Goal: Information Seeking & Learning: Find specific fact

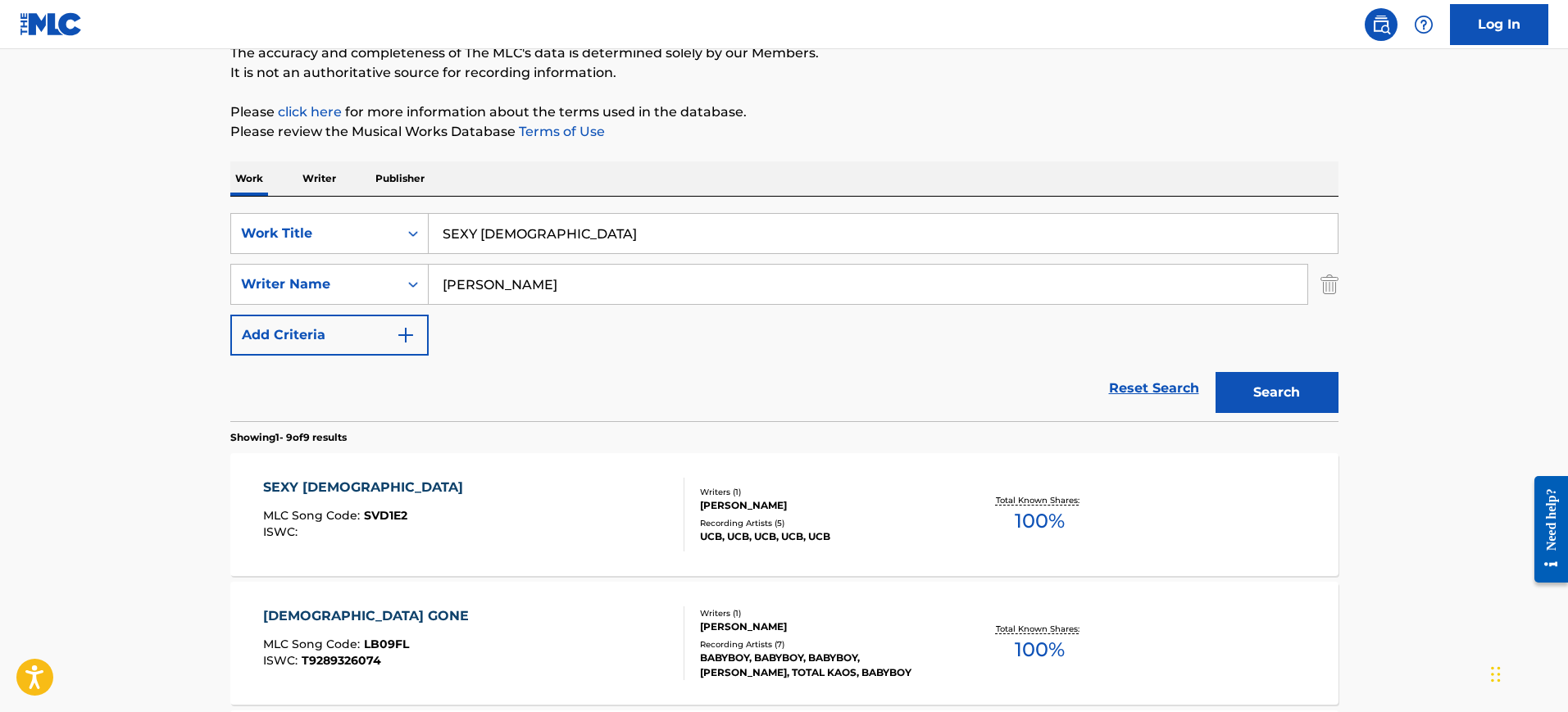
scroll to position [53, 0]
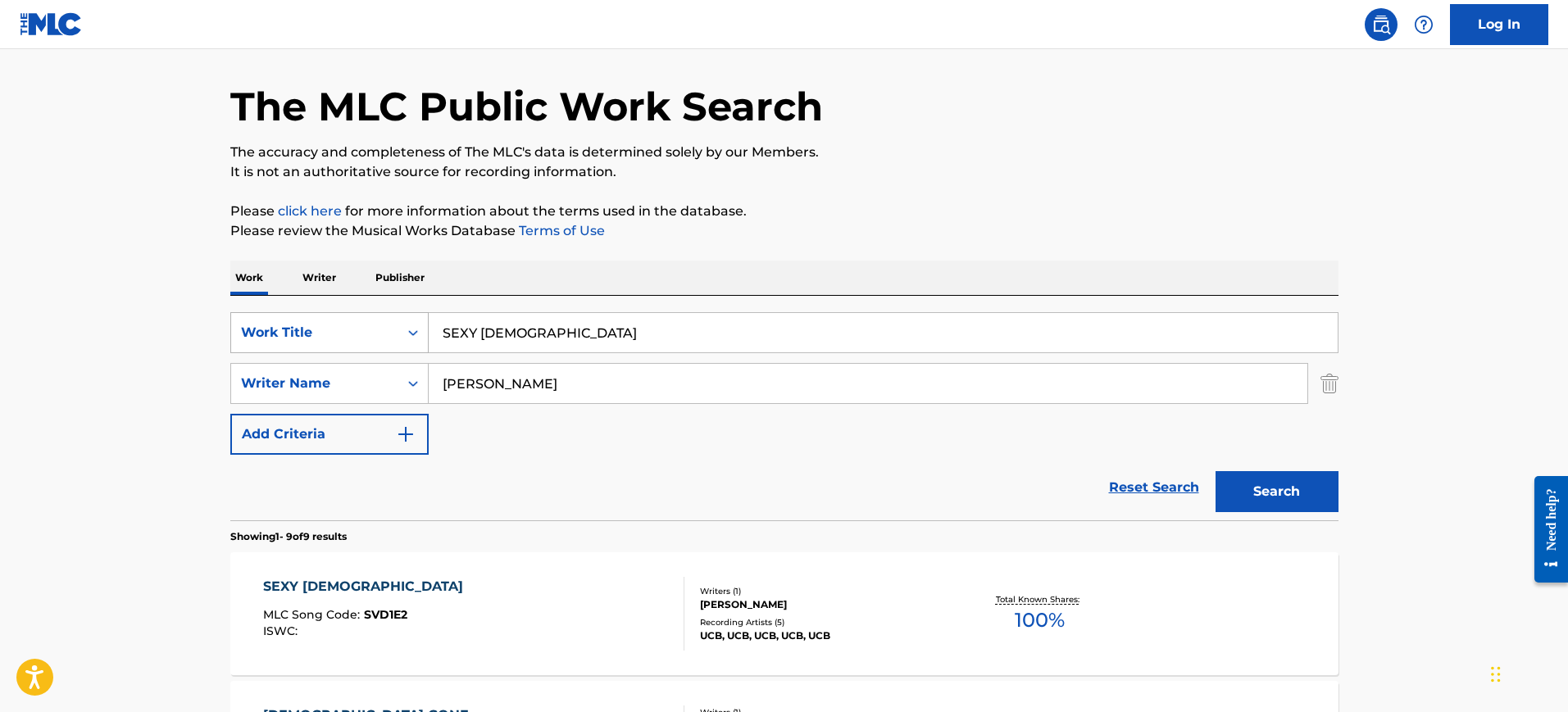
drag, startPoint x: 505, startPoint y: 333, endPoint x: 328, endPoint y: 338, distance: 177.1
click at [326, 338] on div "SearchWithCriteriad871cd3a-48f1-4eae-8bc8-d2e1c658f4b0 Work Title SEXY [DEMOGRA…" at bounding box center [784, 332] width 1108 height 41
paste input "YOU WIN AGAIN WILLIAMS SR HANK"
type input "YOU WIN AGAIN WILLIAMS SR HANK"
drag, startPoint x: 493, startPoint y: 393, endPoint x: 324, endPoint y: 377, distance: 169.8
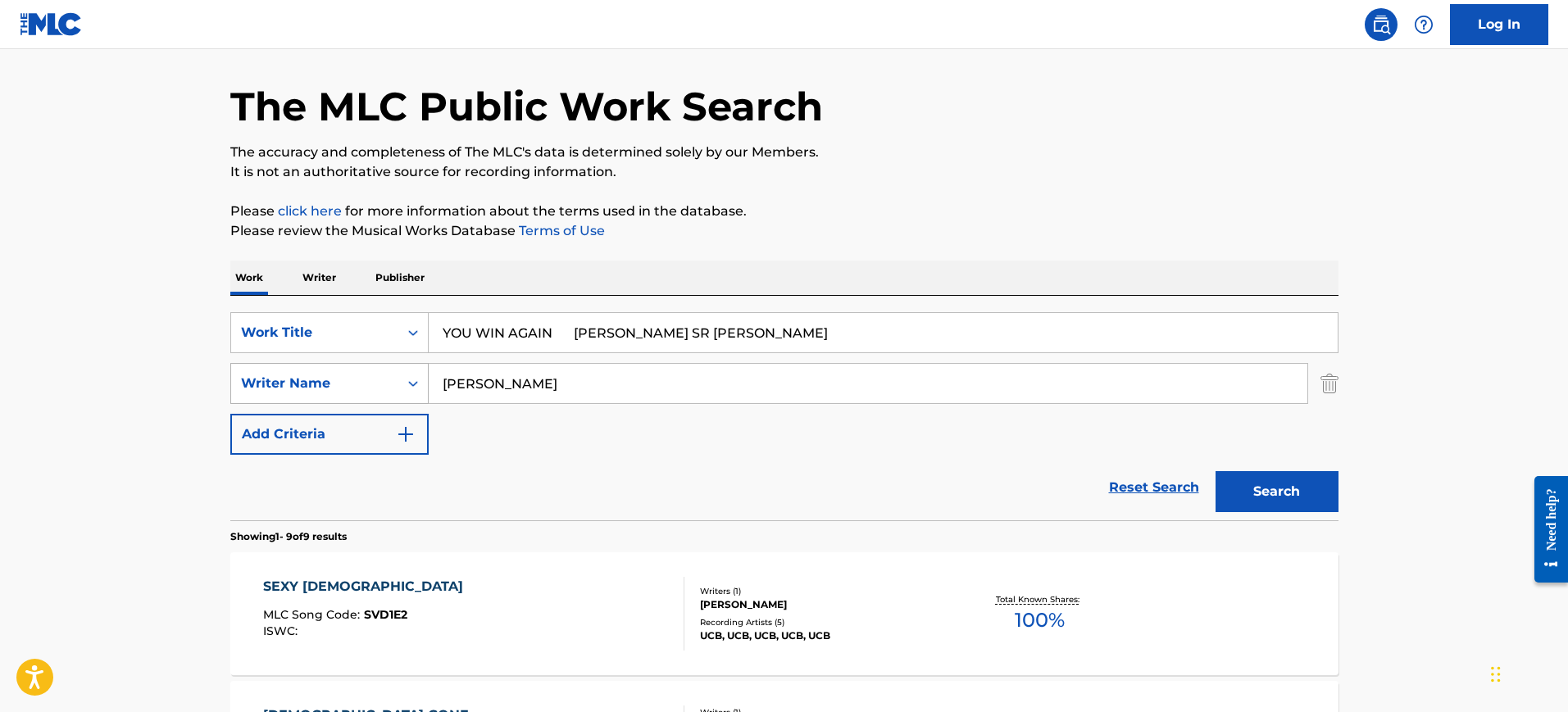
click at [317, 378] on div "SearchWithCriteria0323b8aa-2146-400d-b2f5-2def5eef7db9 Writer Name Tillman" at bounding box center [784, 383] width 1108 height 41
paste input "YOU WIN AGAIN WILLIAMS SR HANK"
type input "YOU WIN AGAIN WILLIAMS SR HANK"
click at [471, 330] on input "YOU WIN AGAIN WILLIAMS SR HANK" at bounding box center [884, 332] width 909 height 39
drag, startPoint x: 558, startPoint y: 324, endPoint x: 958, endPoint y: 371, distance: 402.8
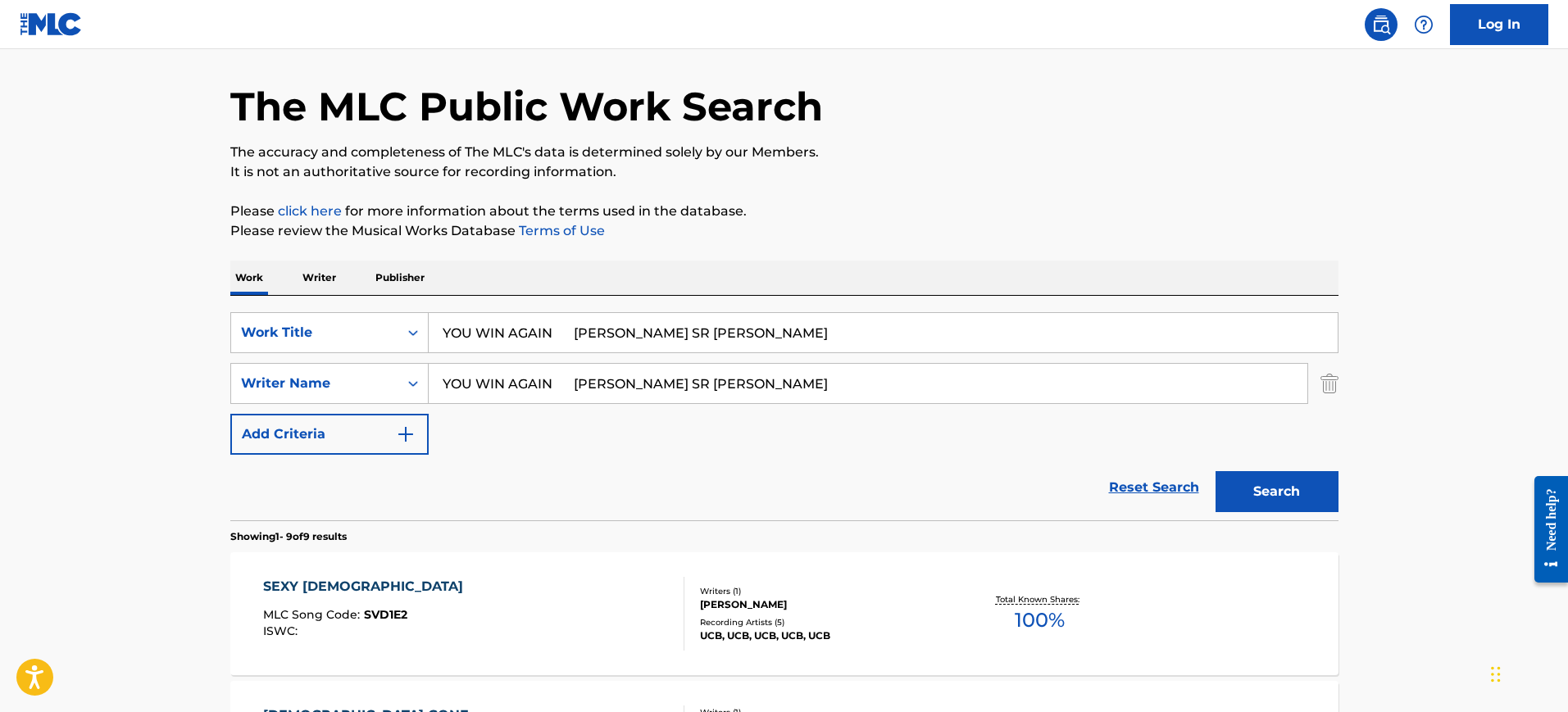
click at [962, 368] on div "SearchWithCriteriad871cd3a-48f1-4eae-8bc8-d2e1c658f4b0 Work Title YOU WIN AGAIN…" at bounding box center [784, 383] width 1108 height 143
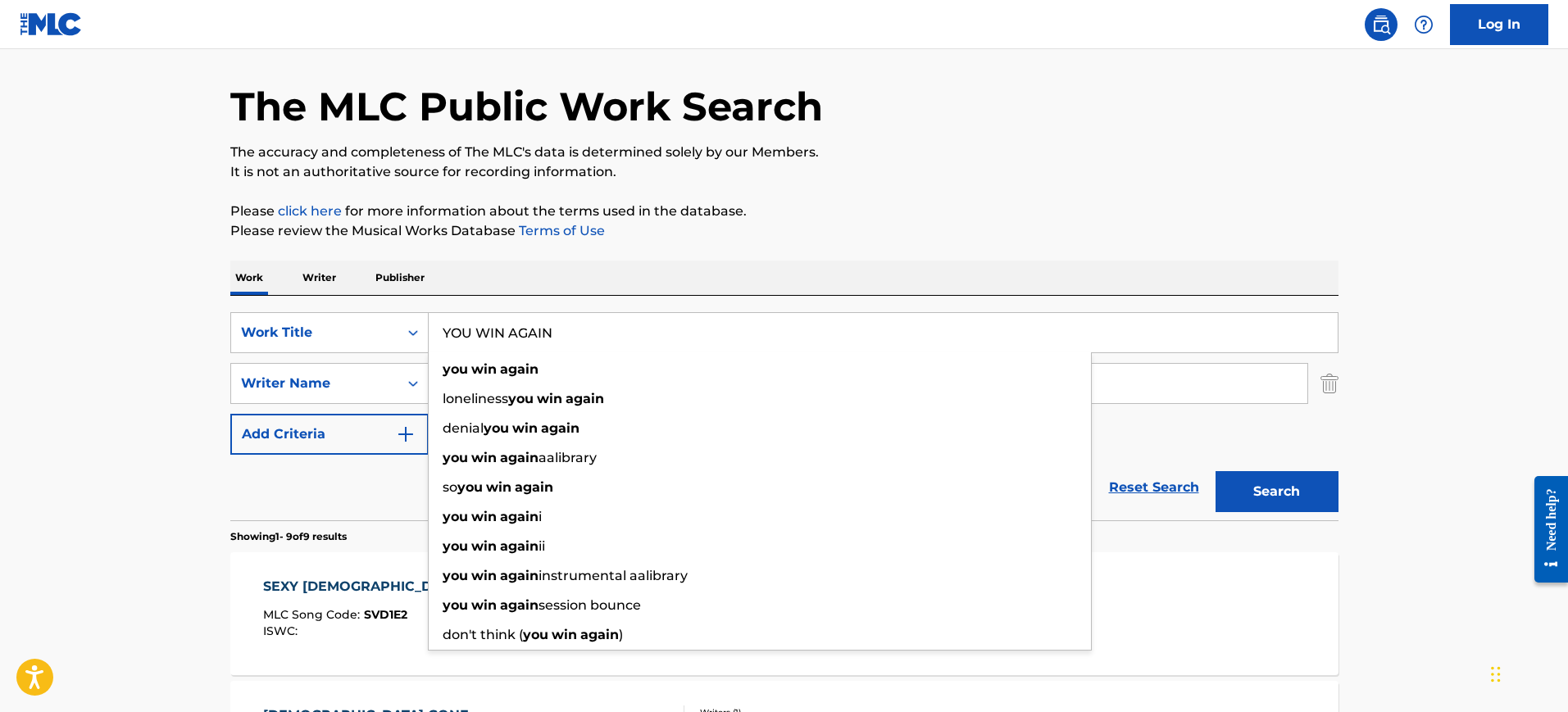
type input "YOU WIN AGAIN"
click at [708, 264] on div "Work Writer Publisher" at bounding box center [784, 277] width 1108 height 34
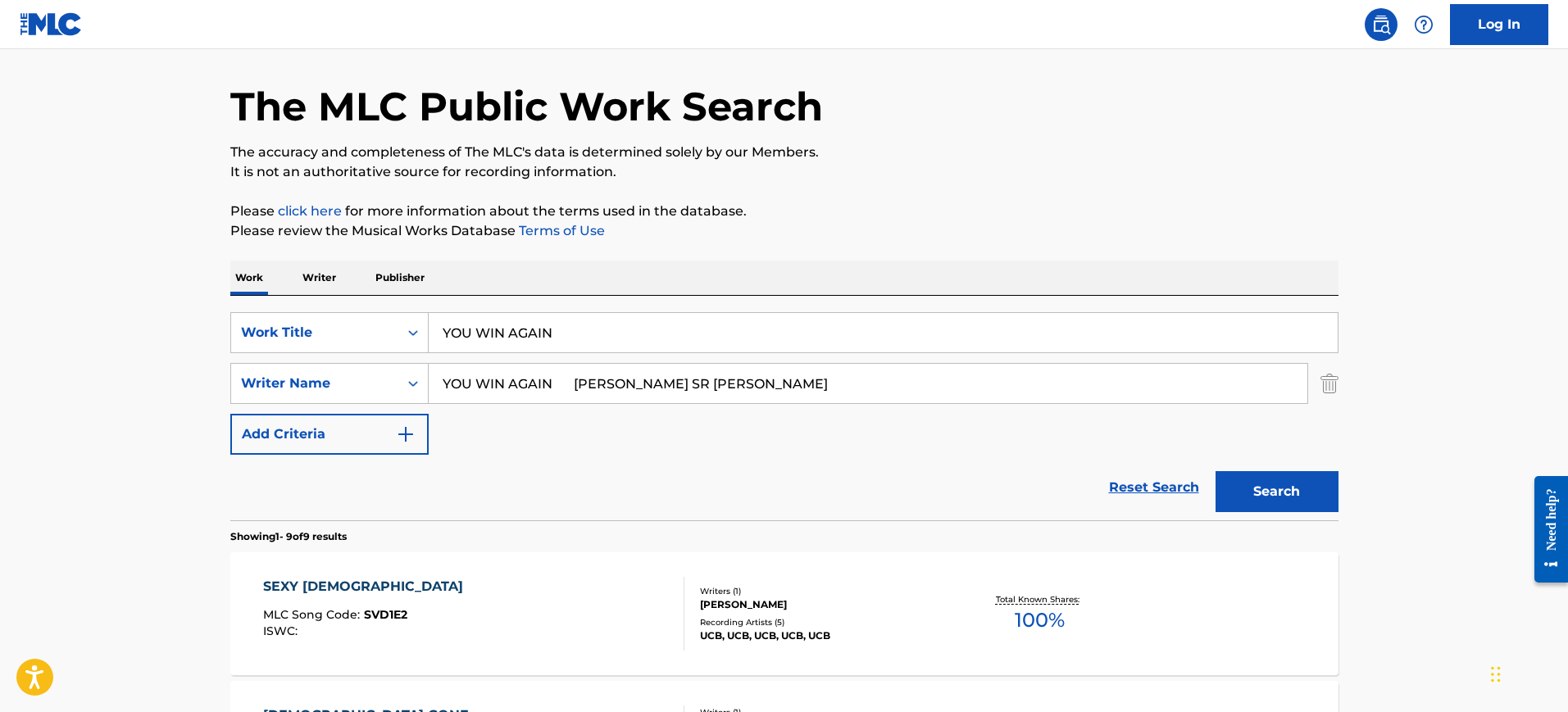
drag, startPoint x: 678, startPoint y: 387, endPoint x: 175, endPoint y: 349, distance: 504.4
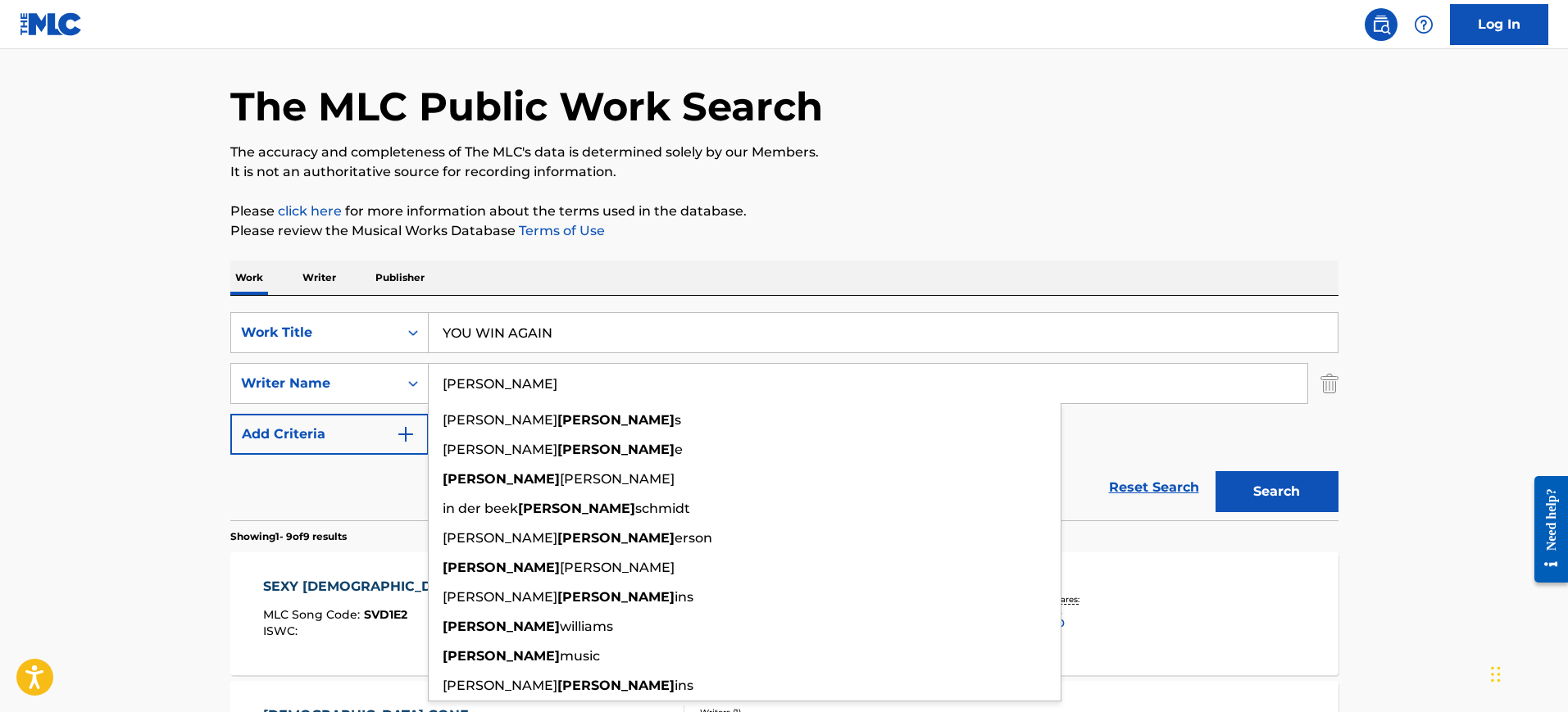
type input "HANK"
click at [1215, 471] on button "Search" at bounding box center [1277, 491] width 123 height 41
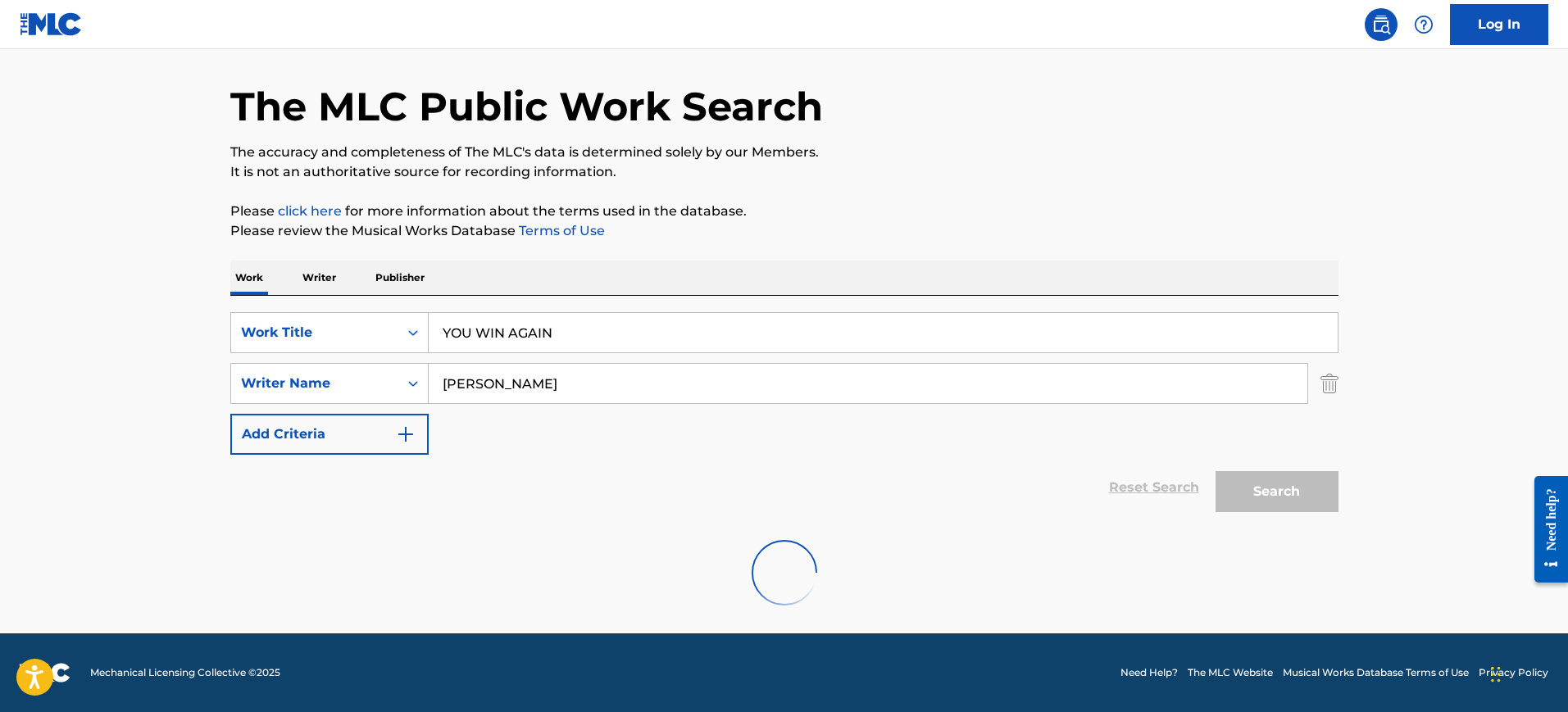
click at [1013, 243] on div "The MLC Public Work Search The accuracy and completeness of The MLC's data is d…" at bounding box center [784, 331] width 1148 height 587
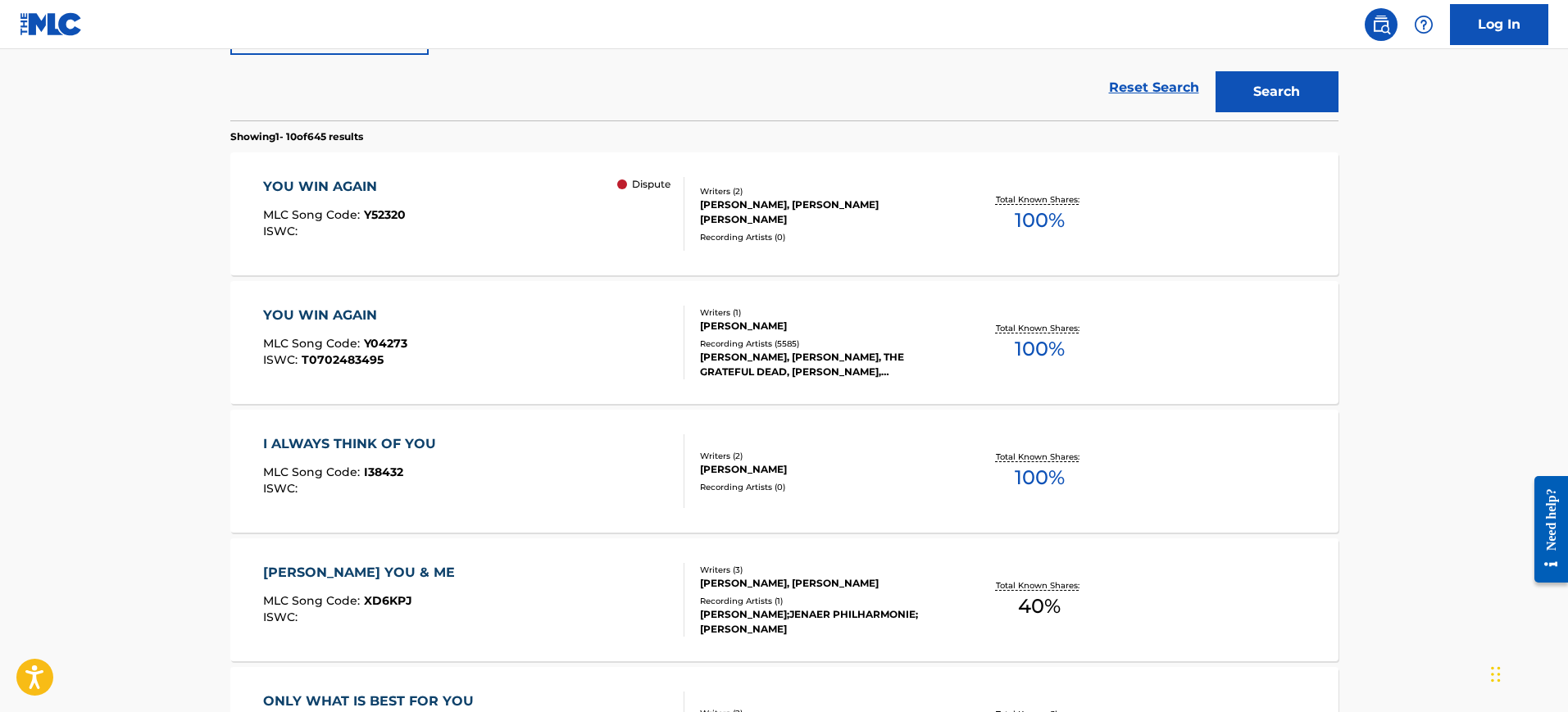
scroll to position [462, 0]
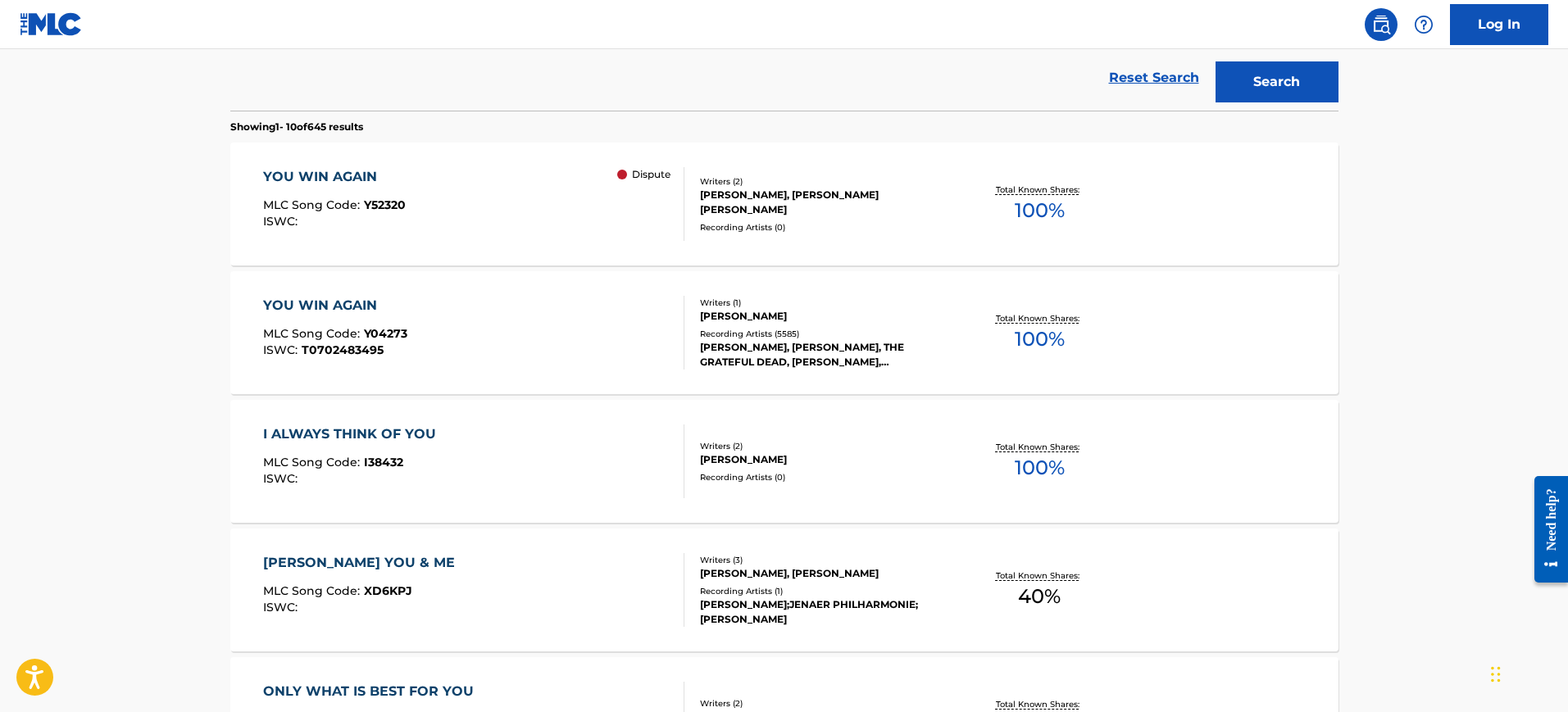
click at [485, 306] on div "YOU WIN AGAIN MLC Song Code : Y04273 ISWC : T0702483495" at bounding box center [474, 332] width 421 height 74
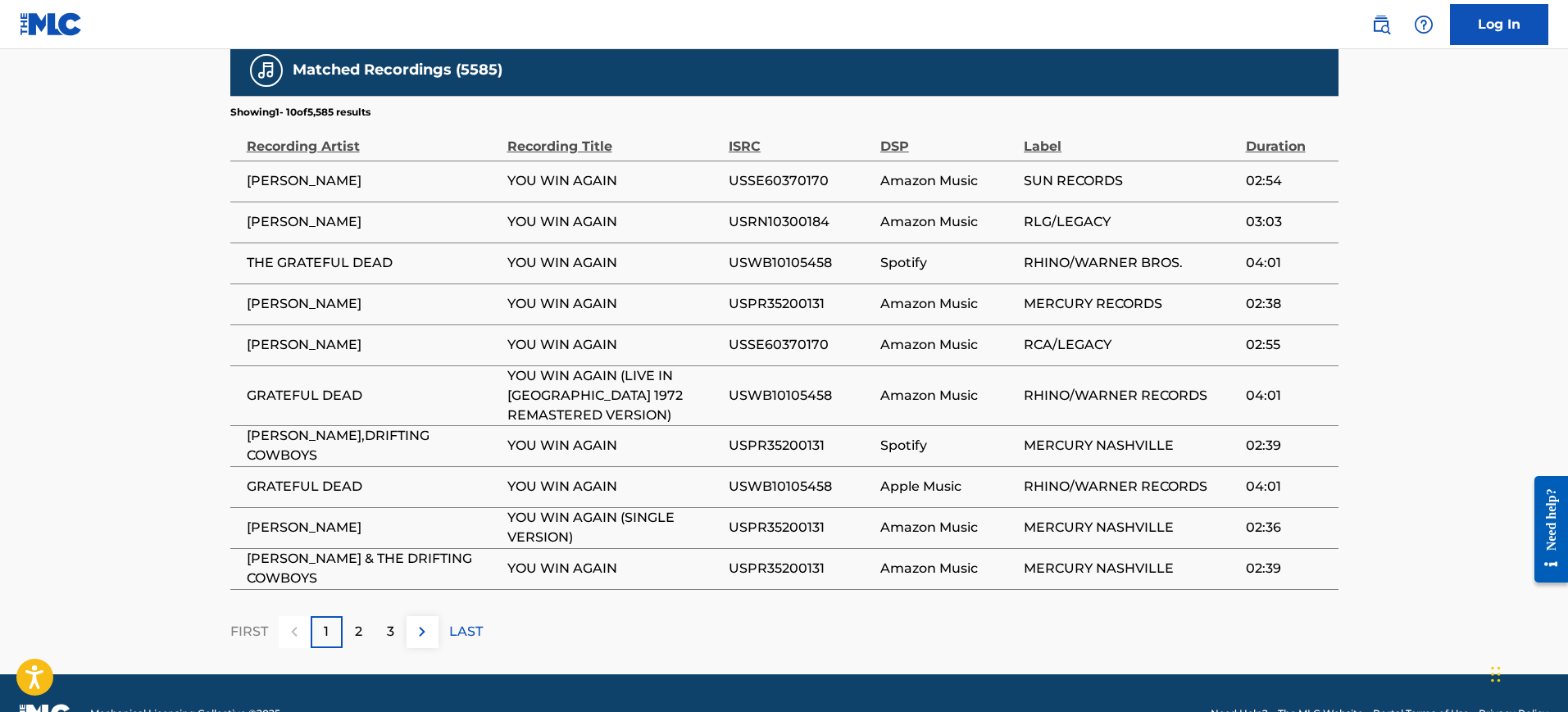
scroll to position [1054, 0]
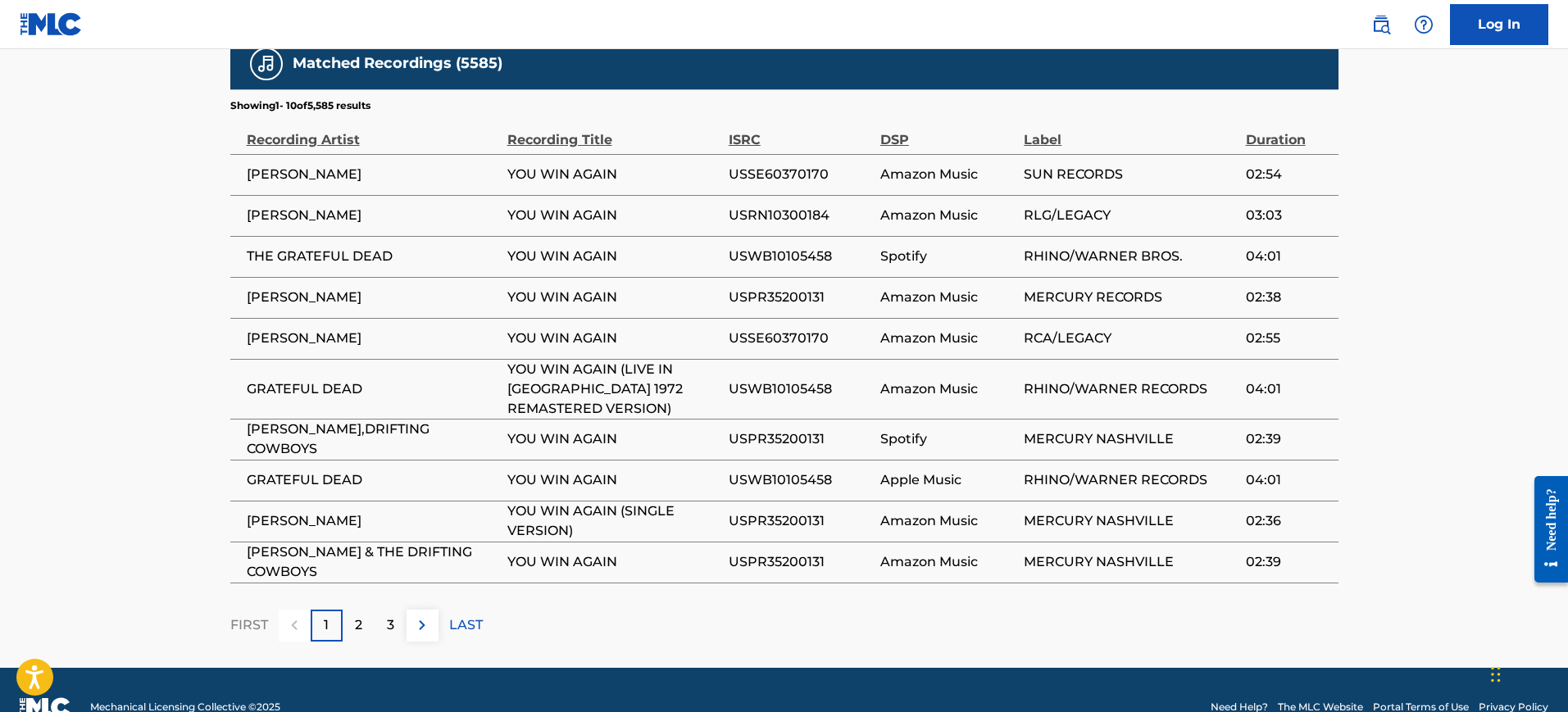
click at [368, 609] on div "2" at bounding box center [358, 625] width 32 height 32
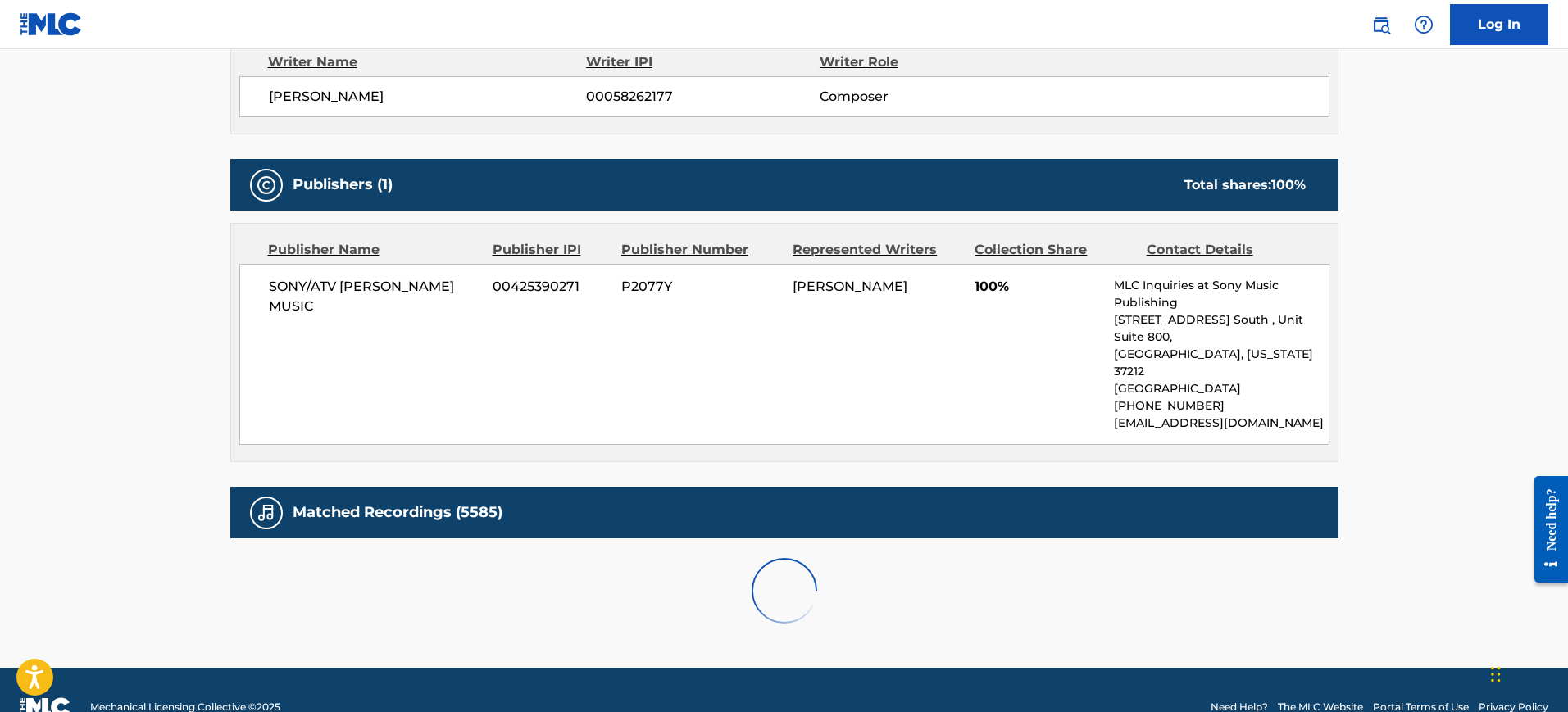
scroll to position [1036, 0]
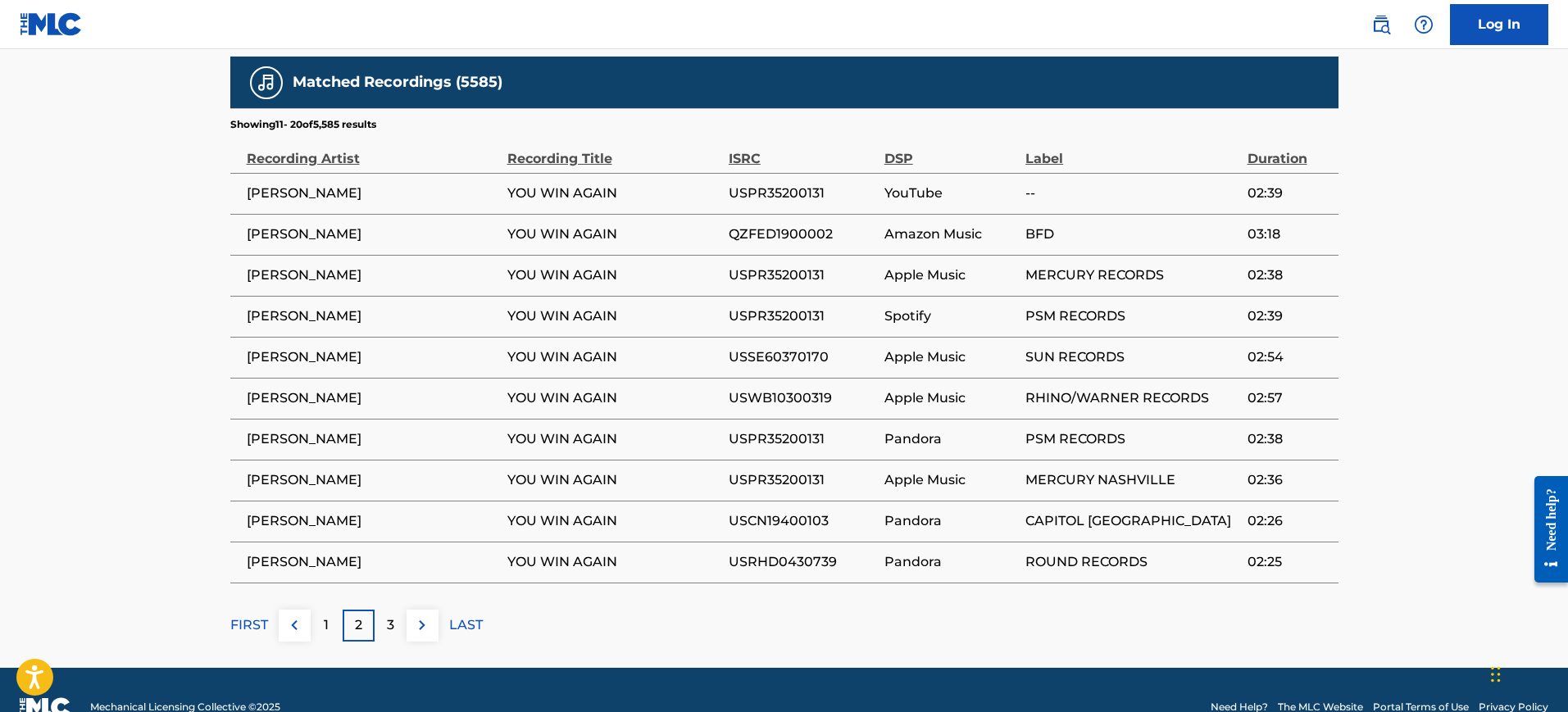
click at [388, 616] on p "3" at bounding box center [390, 625] width 7 height 19
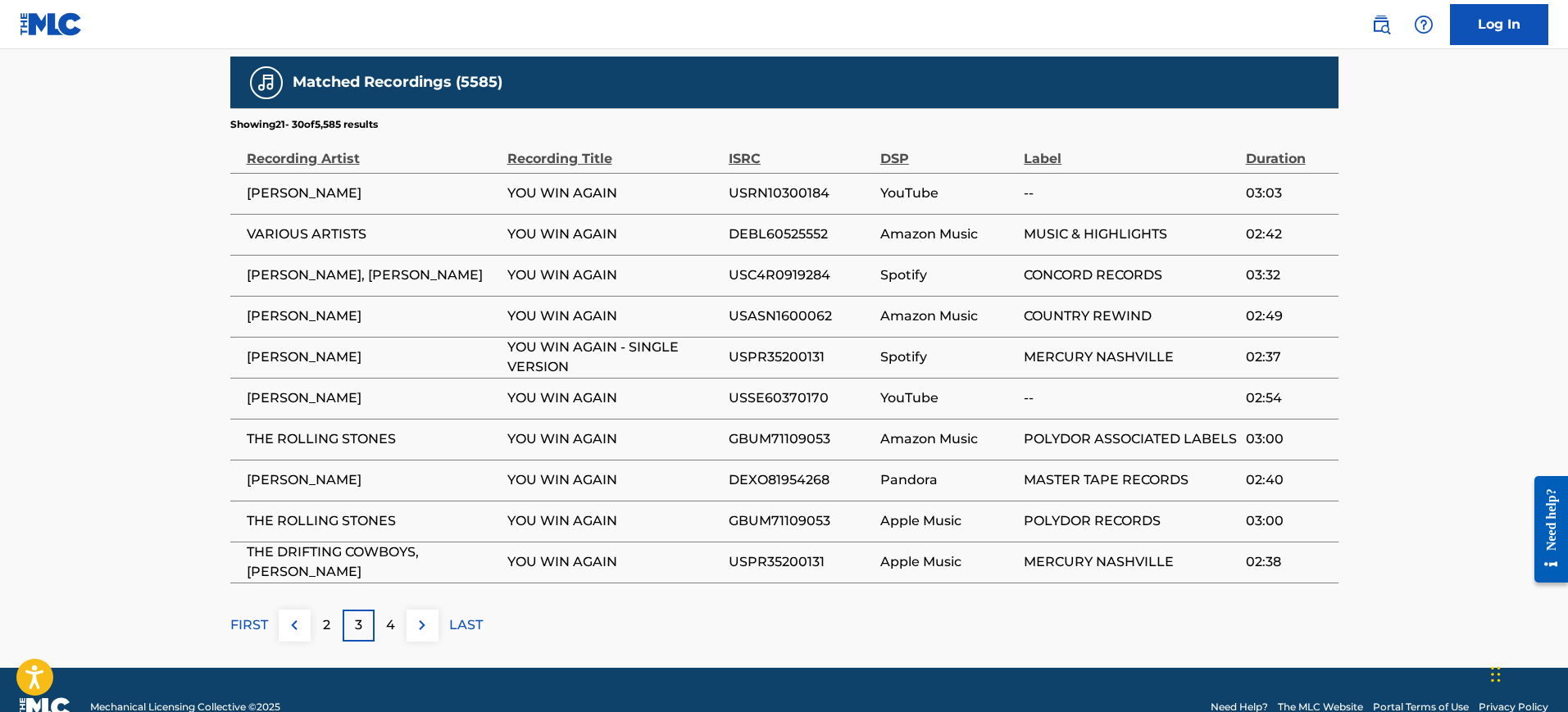
click at [399, 609] on div "4" at bounding box center [390, 625] width 32 height 32
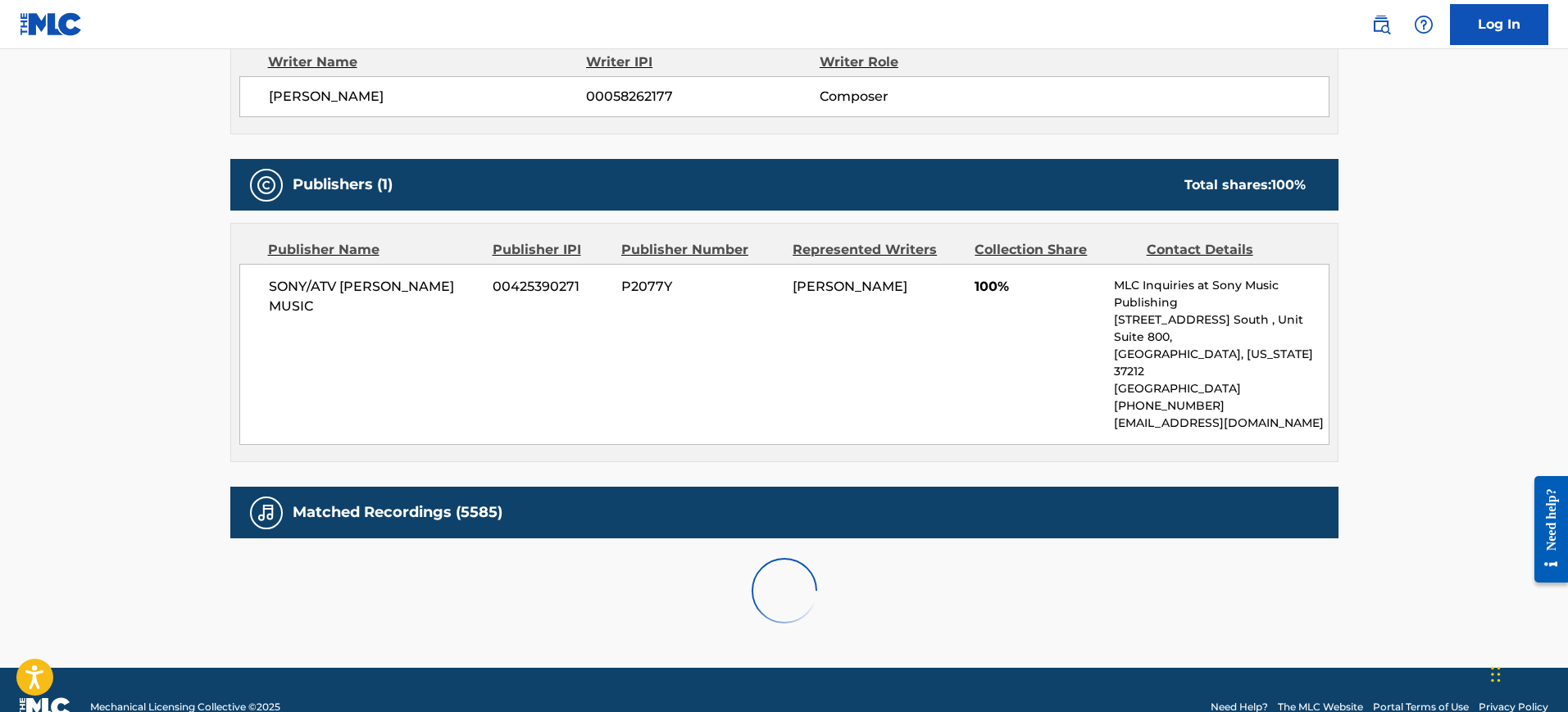
scroll to position [1054, 0]
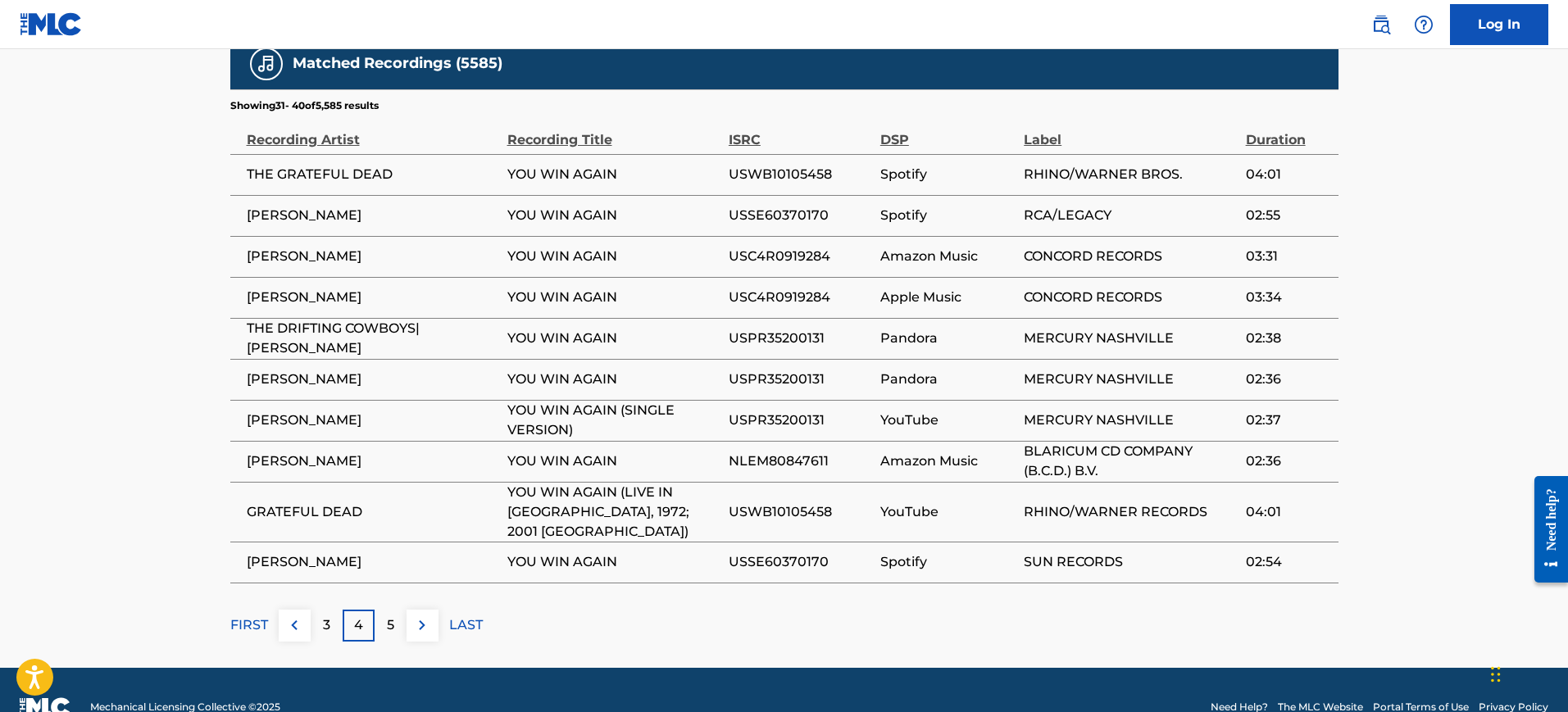
click at [399, 609] on div "5" at bounding box center [390, 625] width 32 height 32
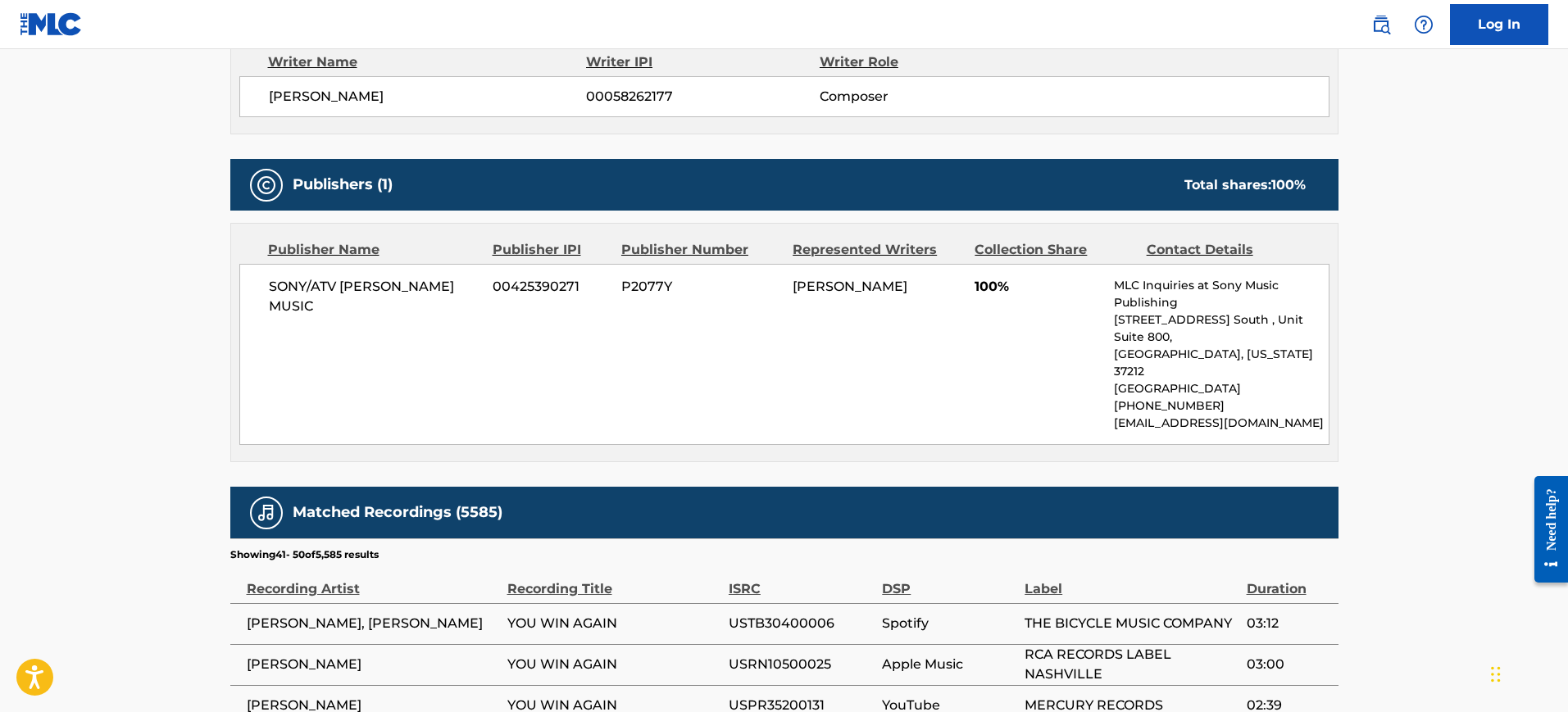
scroll to position [1036, 0]
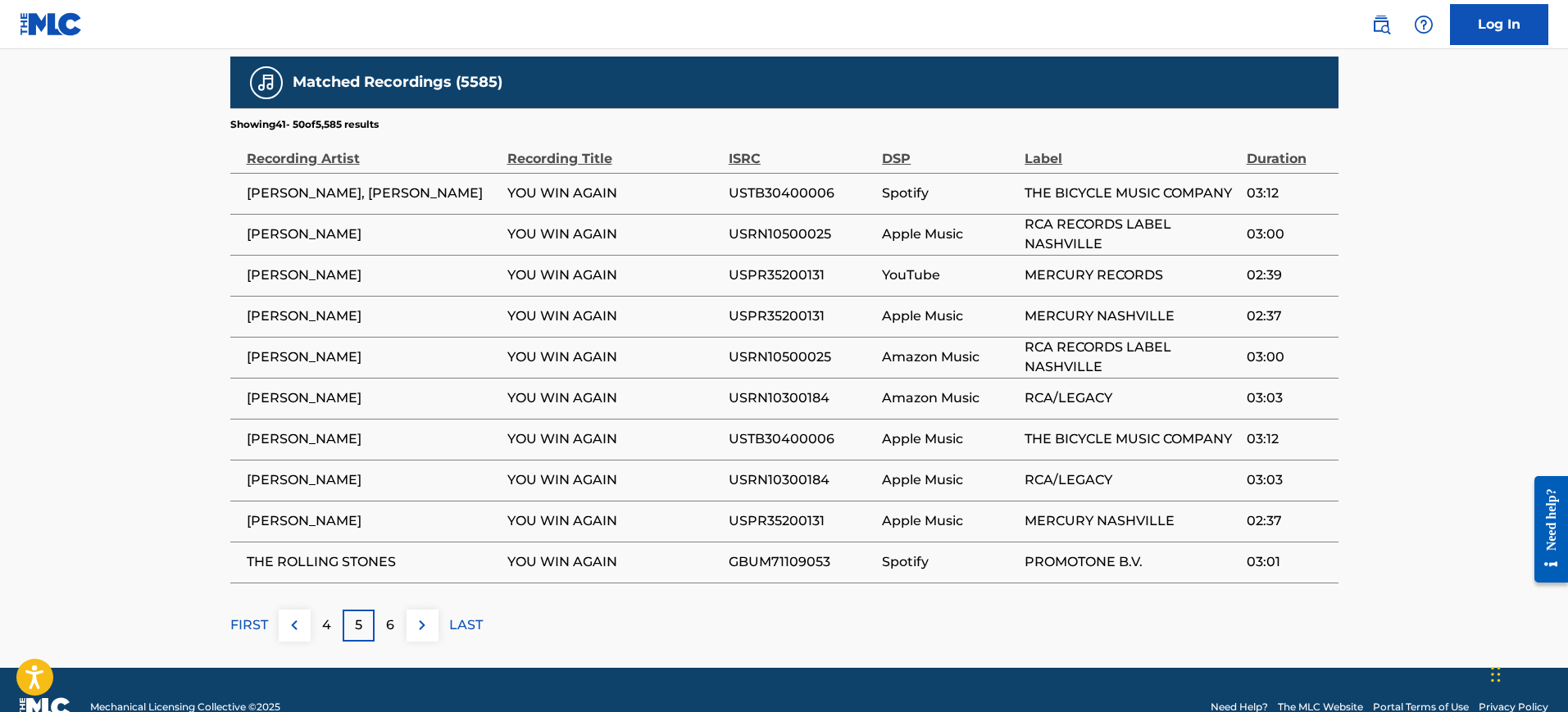
click at [399, 609] on div "6" at bounding box center [390, 625] width 32 height 32
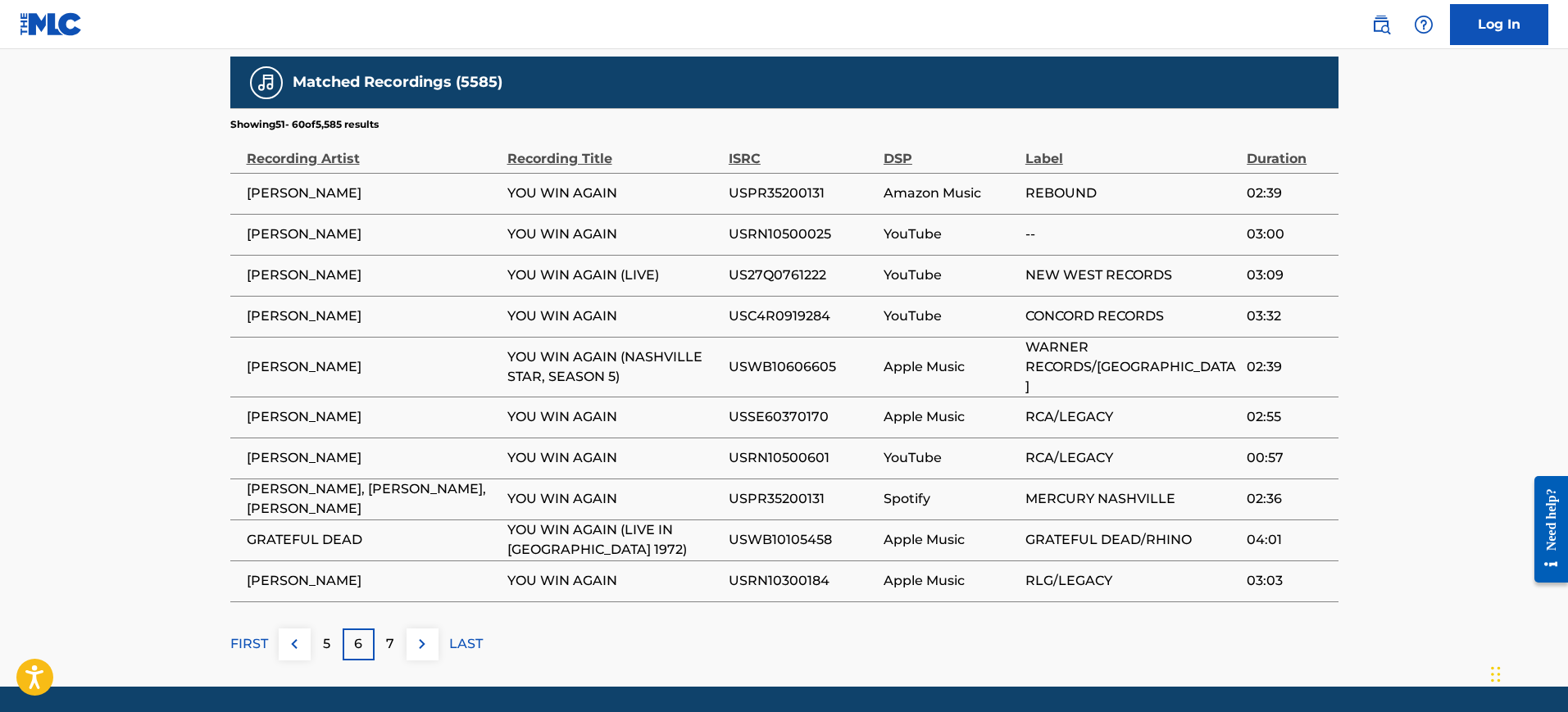
click at [399, 628] on div "7" at bounding box center [390, 644] width 32 height 32
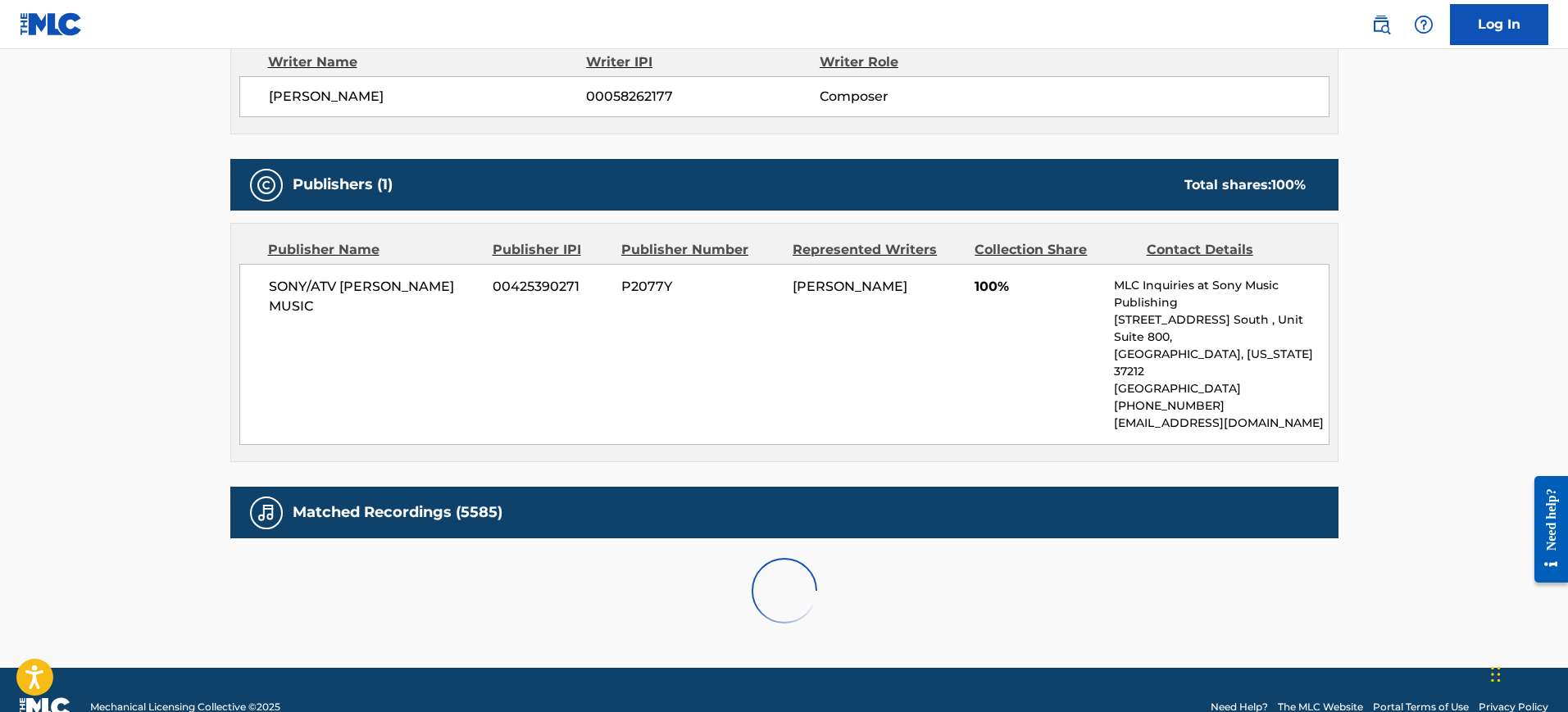
scroll to position [1054, 0]
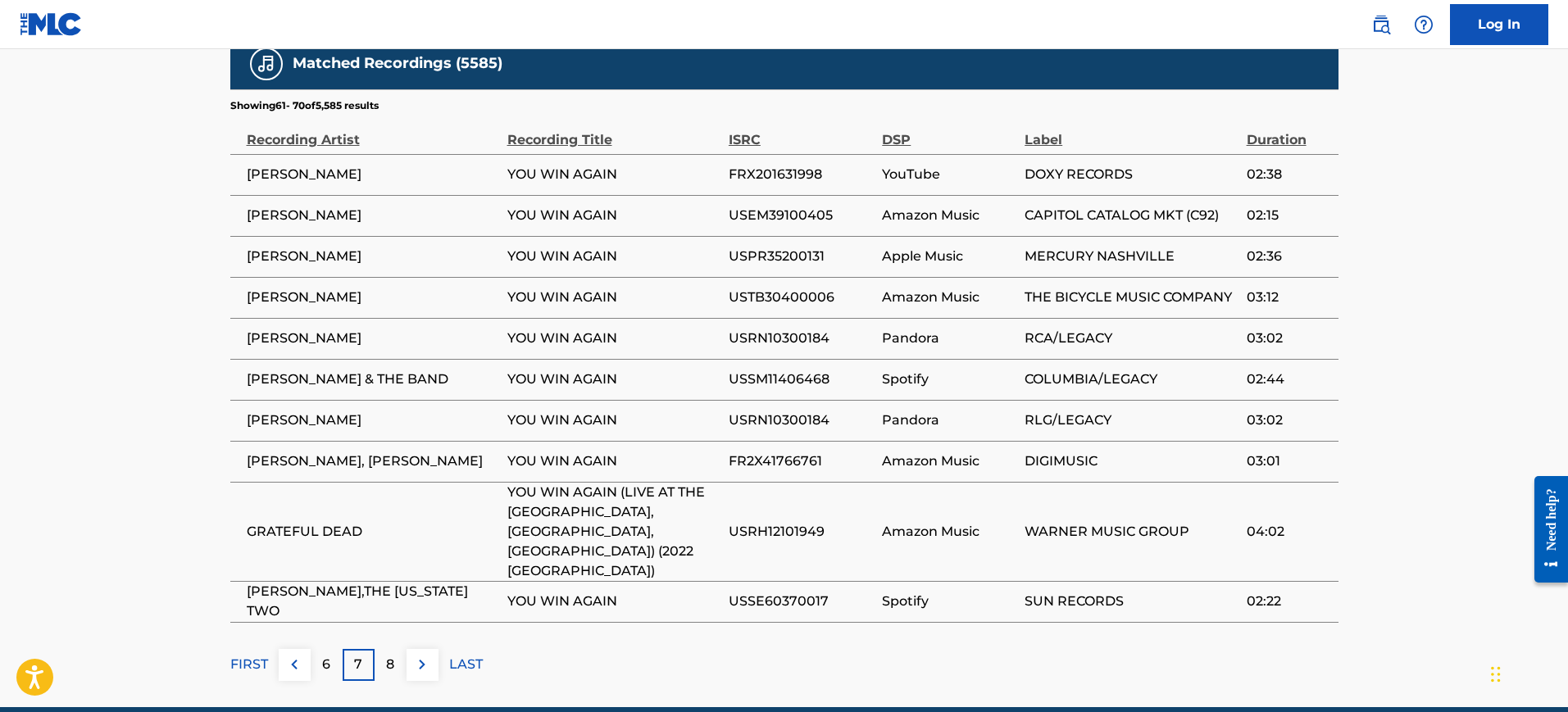
click at [399, 649] on div "8" at bounding box center [390, 665] width 32 height 32
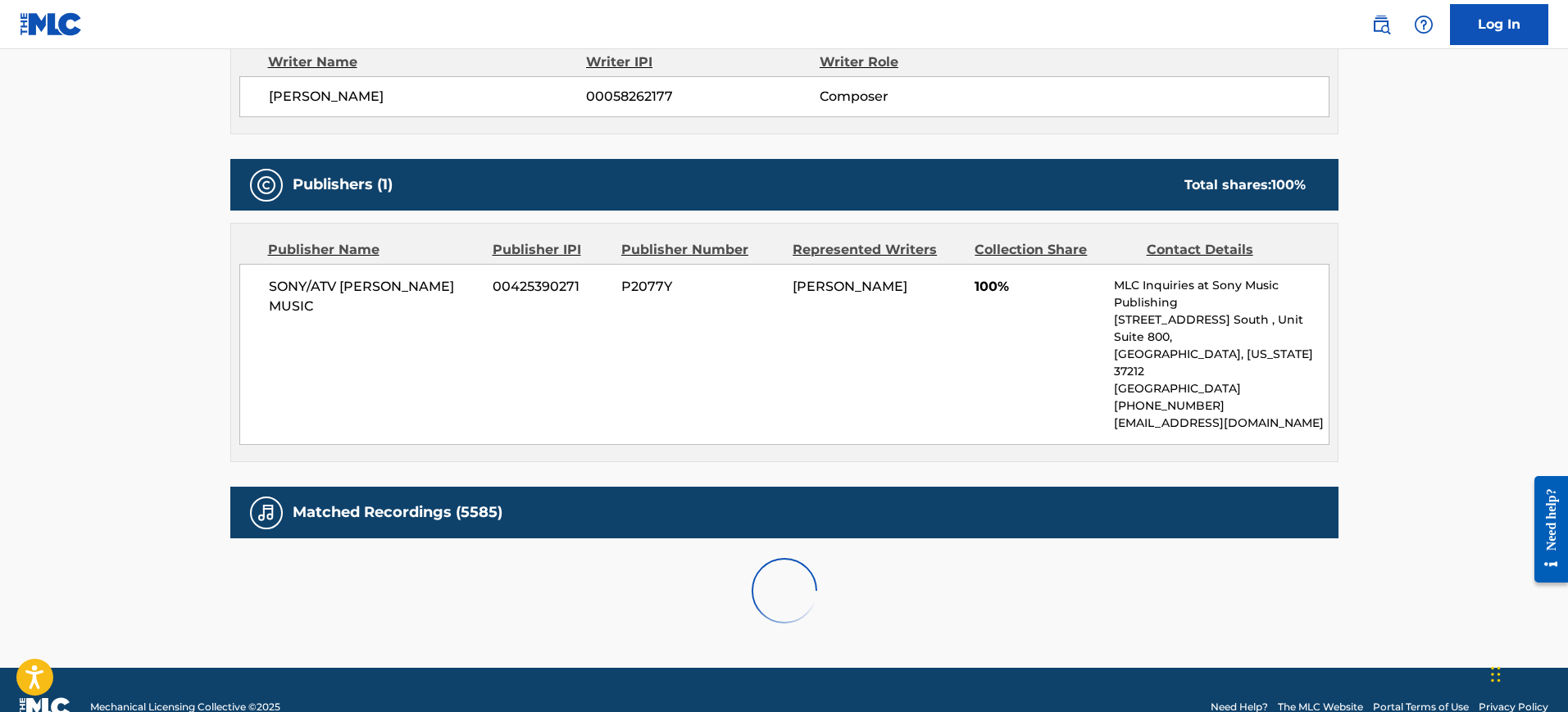
scroll to position [1036, 0]
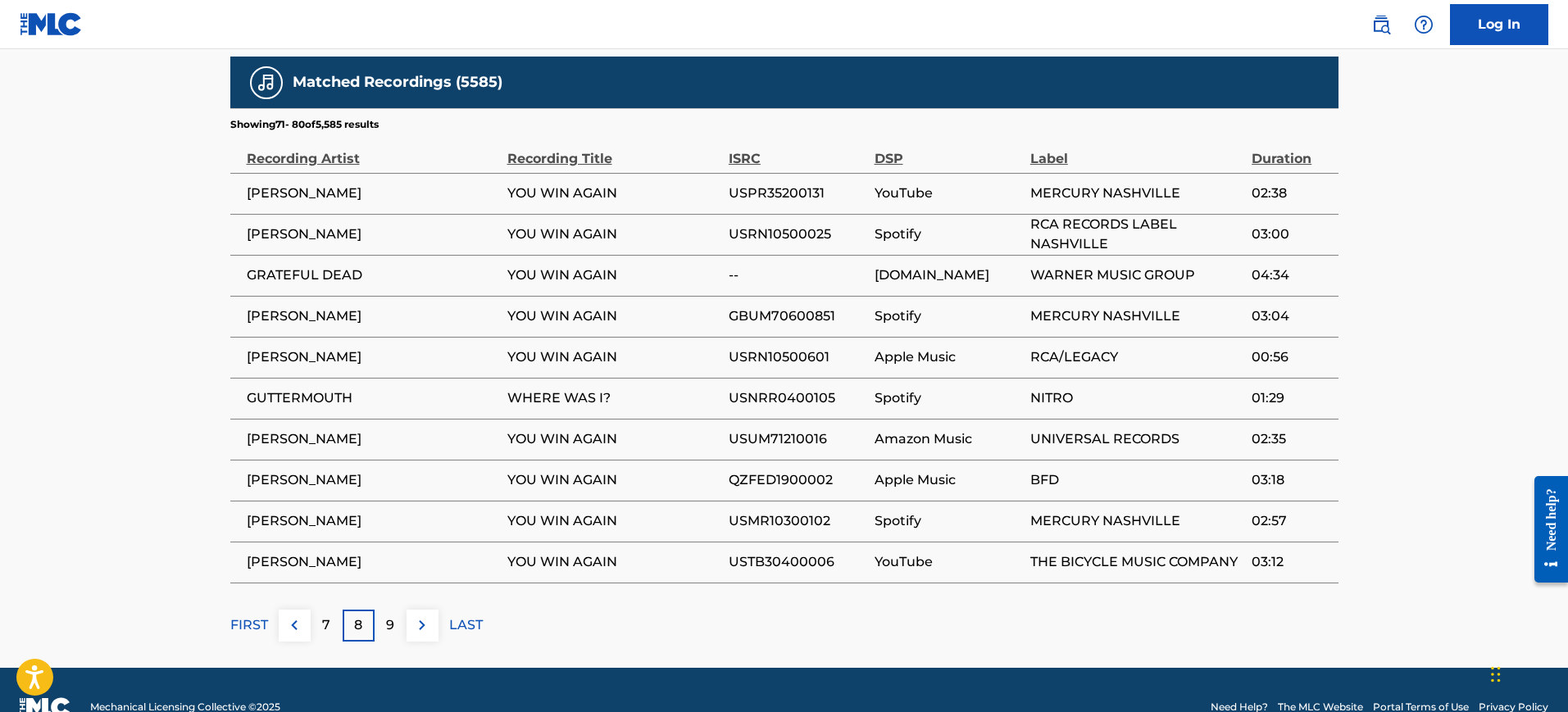
click at [399, 609] on div "9" at bounding box center [390, 625] width 32 height 32
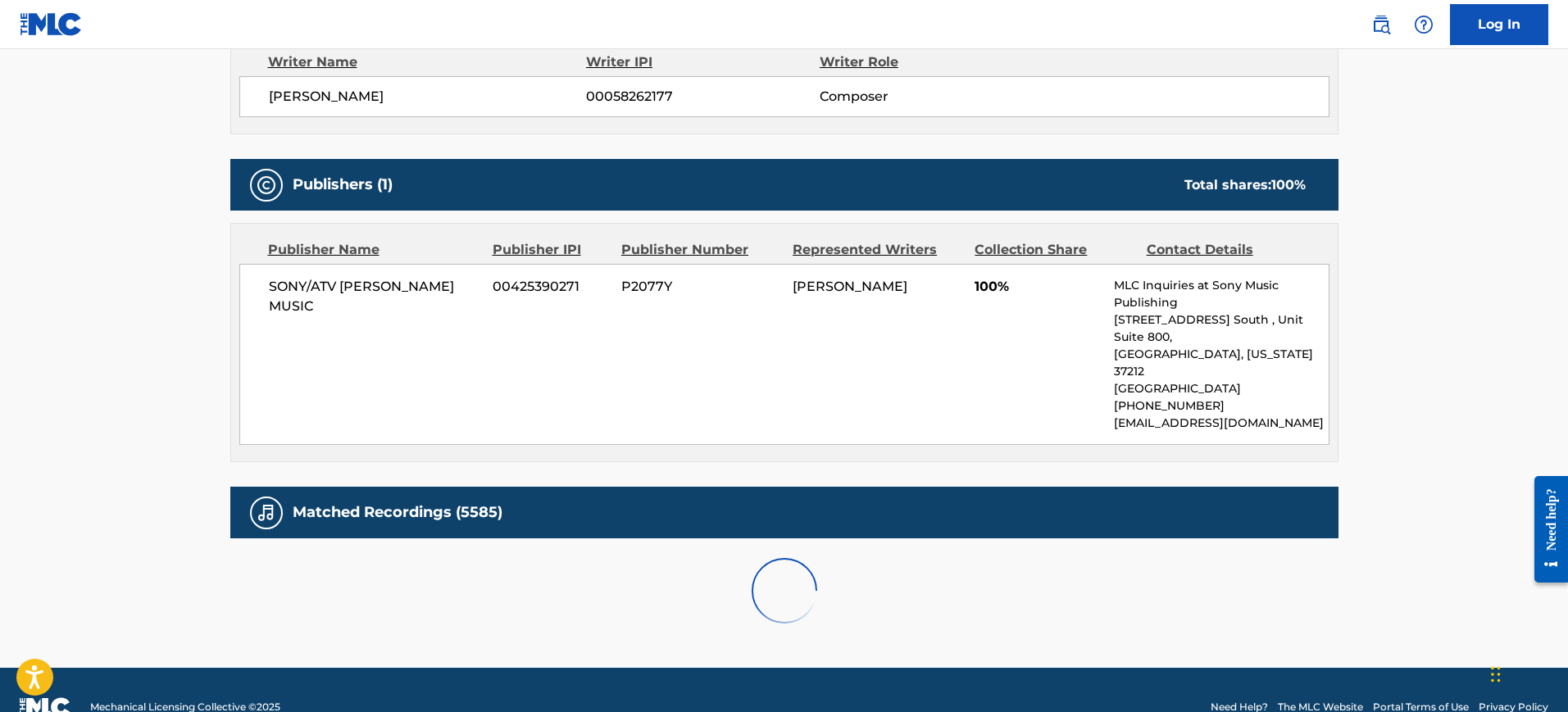
scroll to position [1054, 0]
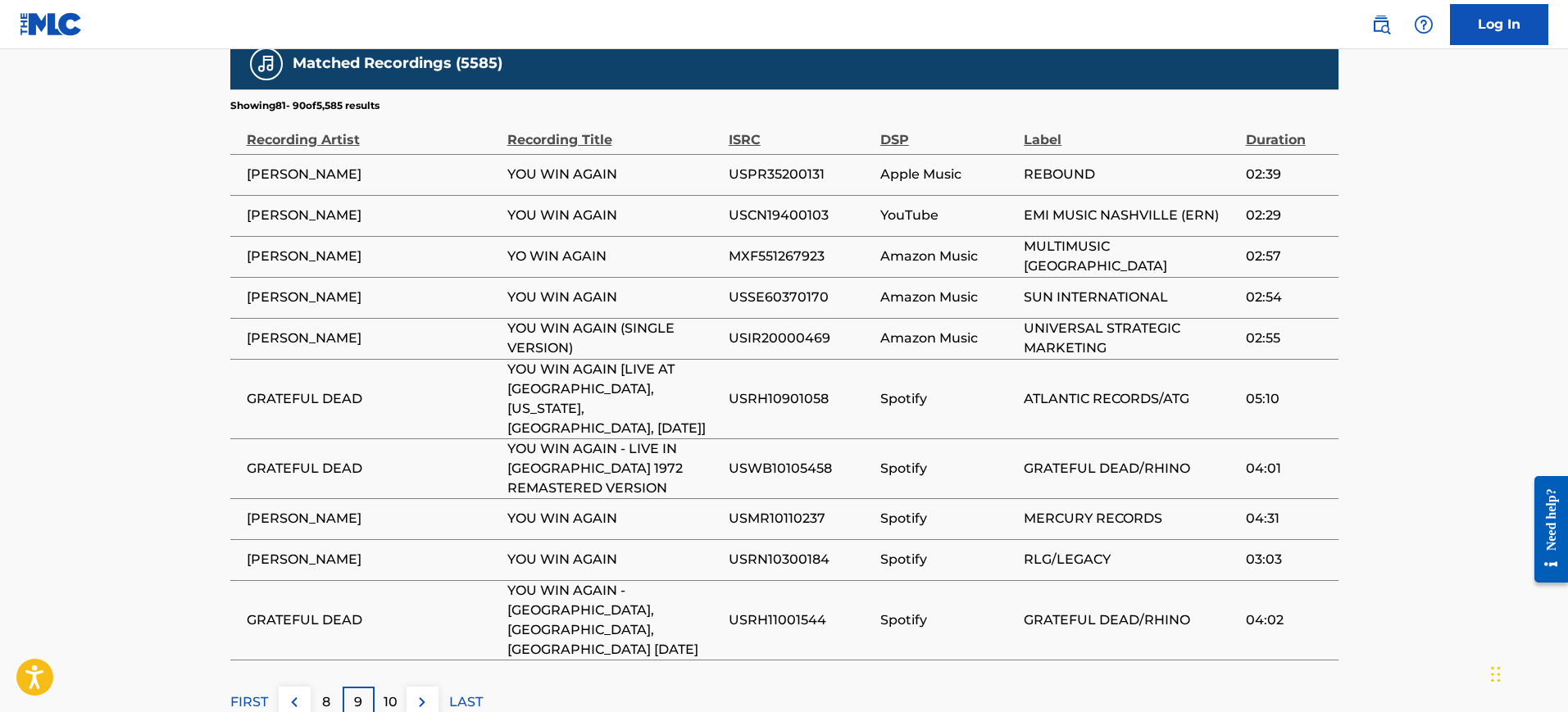
click at [400, 588] on div "Matched Recordings (5585) Showing 81 - 90 of 5,585 results Recording Artist Rec…" at bounding box center [784, 378] width 1108 height 680
click at [404, 687] on div "10" at bounding box center [390, 702] width 32 height 32
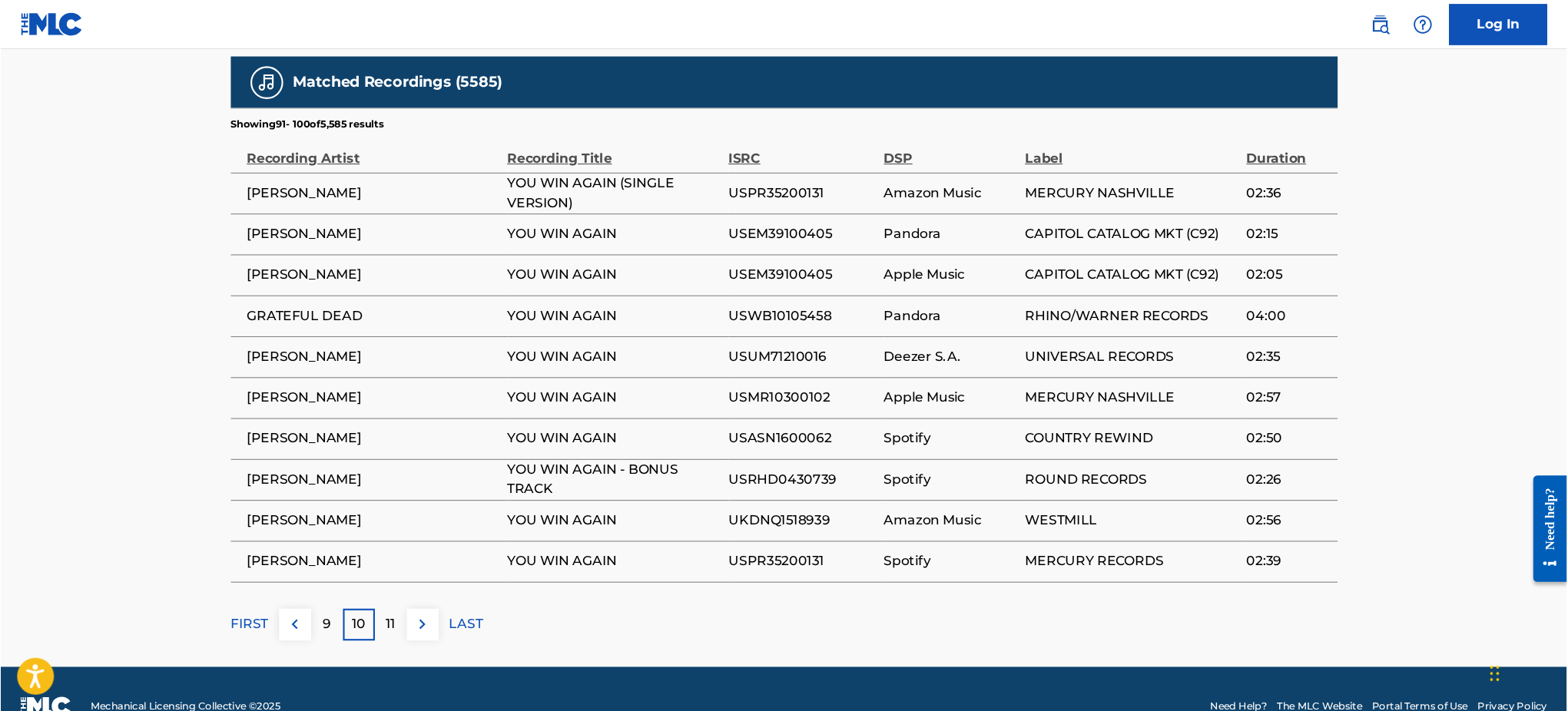
scroll to position [926, 0]
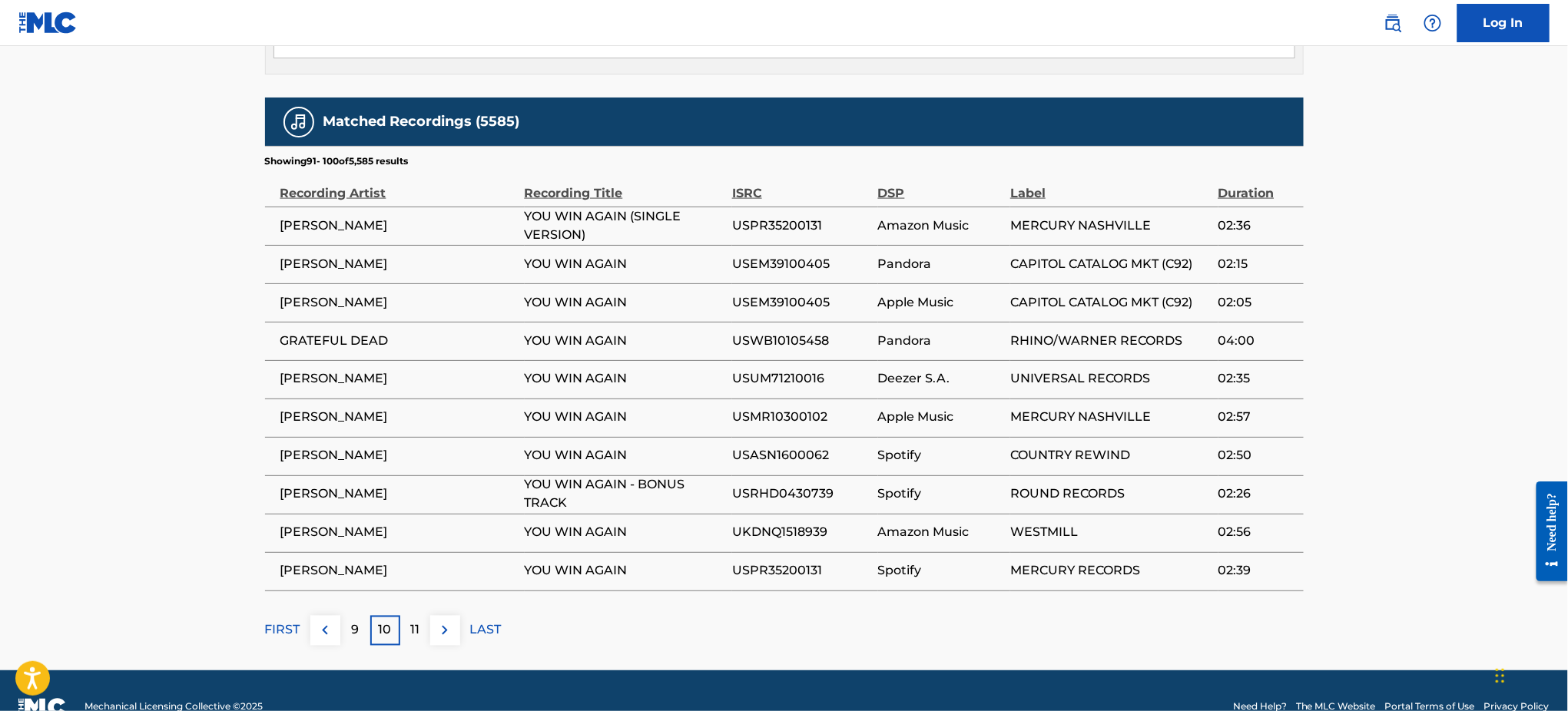
click at [410, 621] on p "11" at bounding box center [414, 630] width 9 height 18
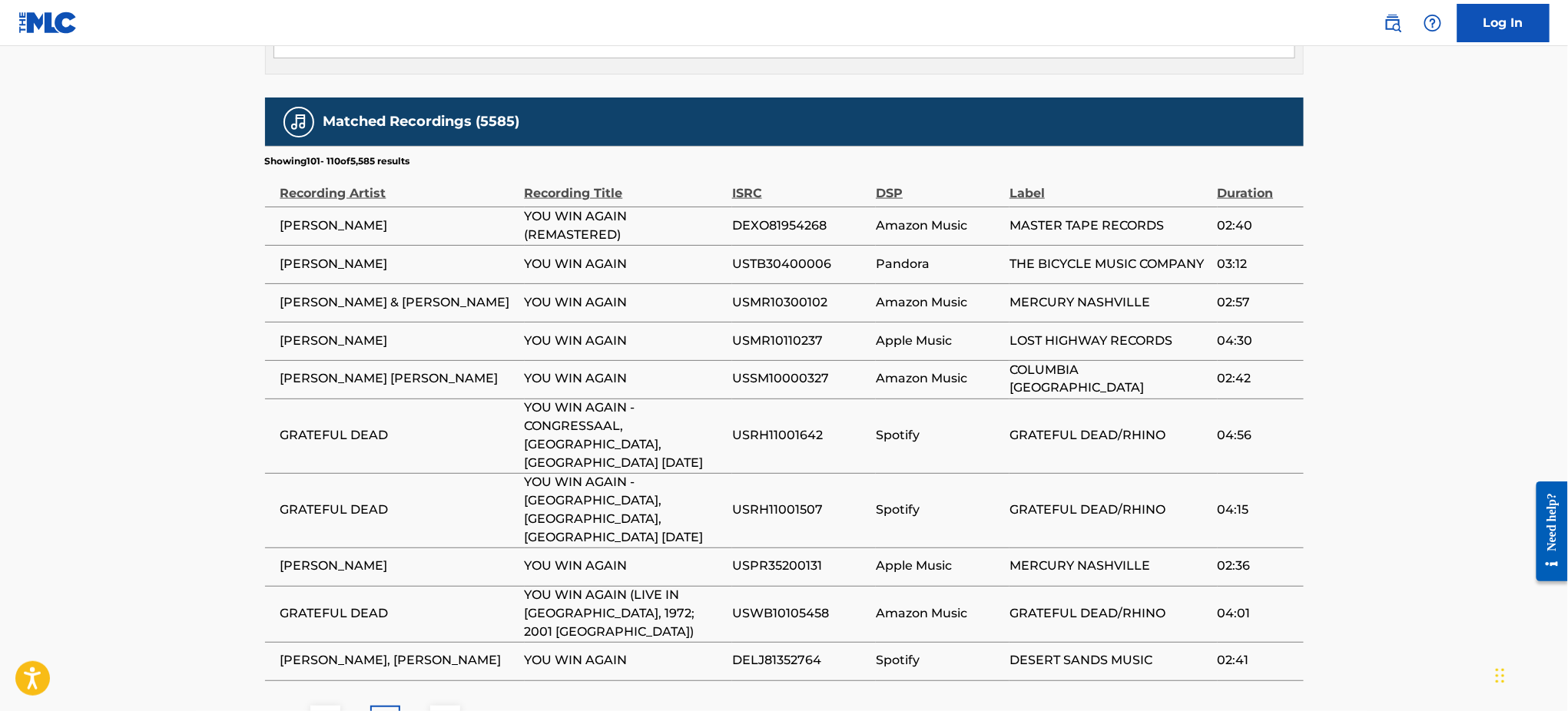
click at [420, 667] on p "12" at bounding box center [415, 720] width 12 height 18
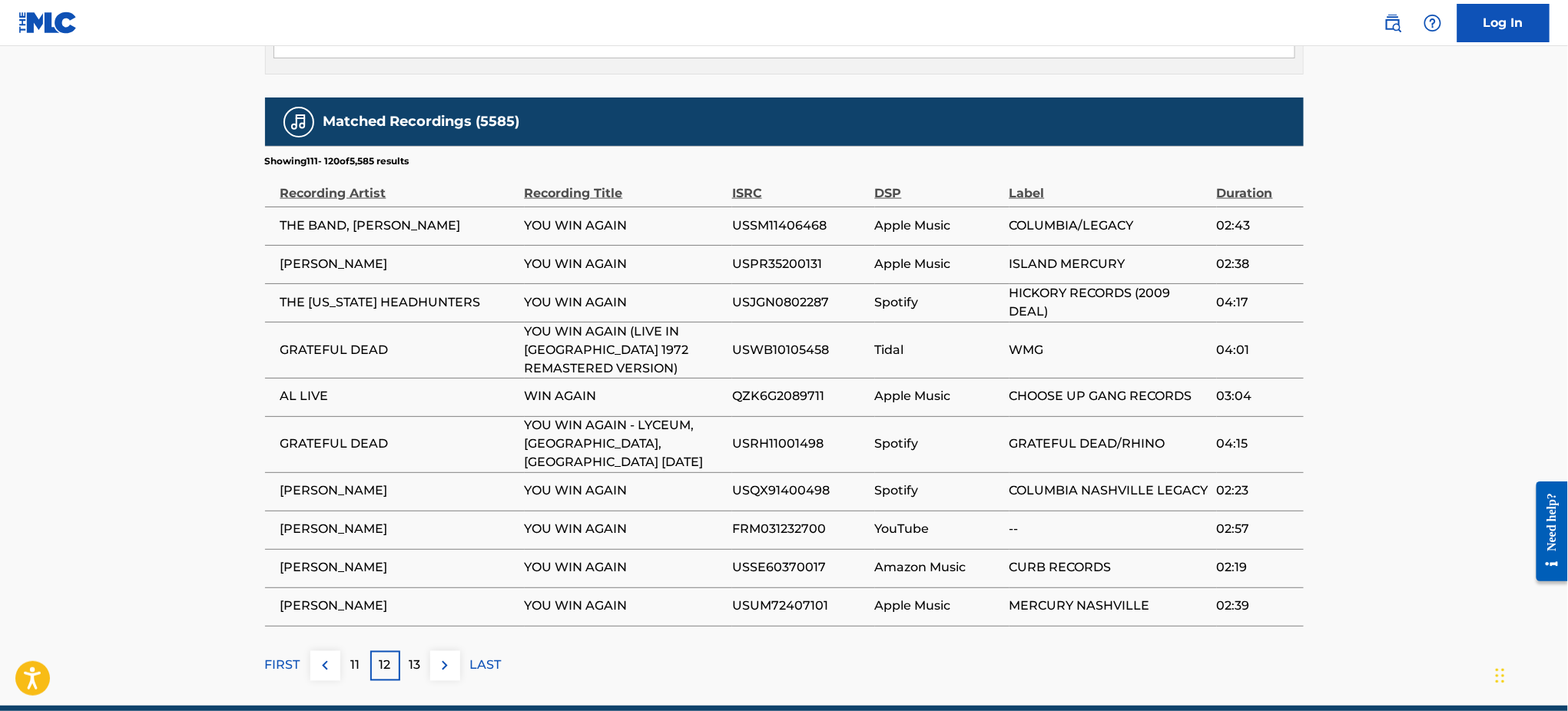
click at [423, 651] on div "13" at bounding box center [415, 666] width 30 height 30
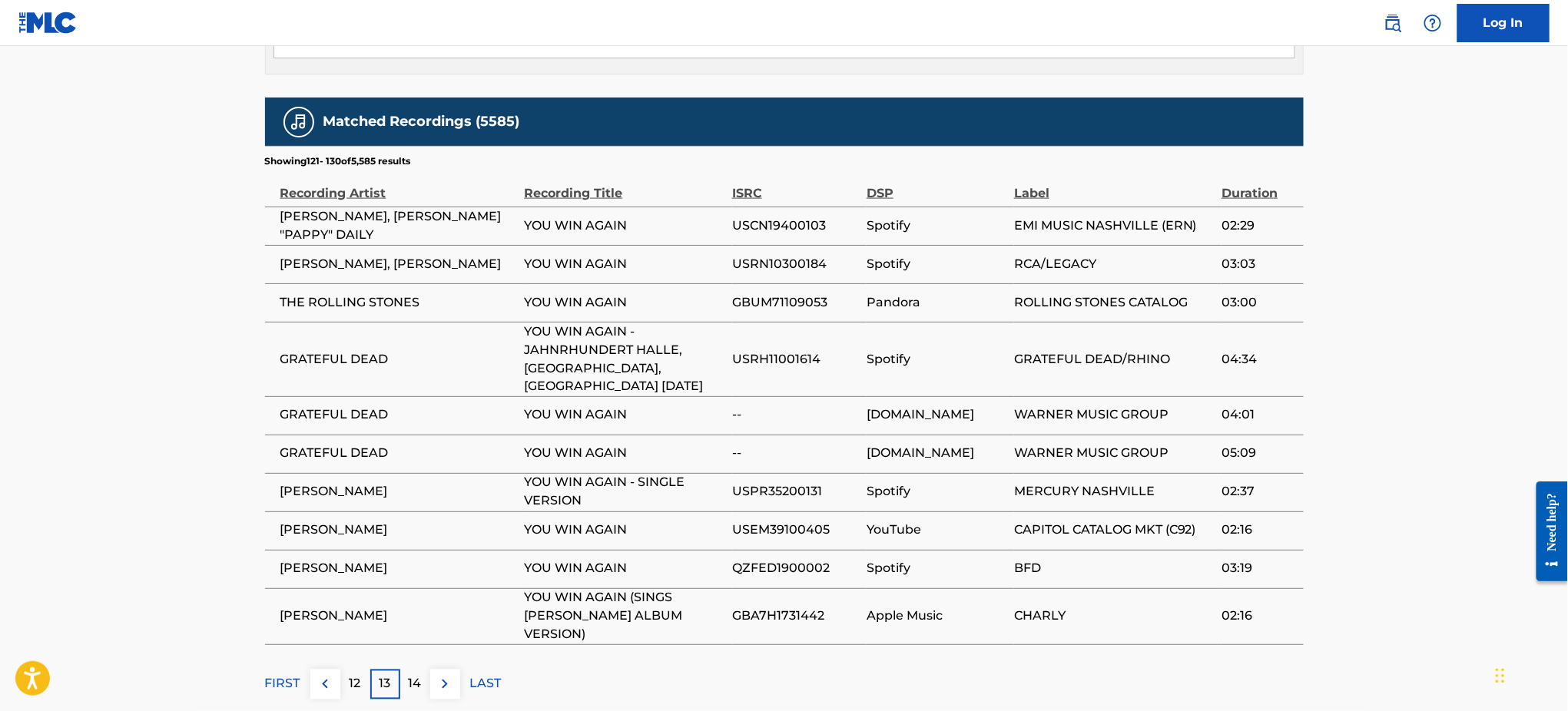
click at [419, 667] on p "14" at bounding box center [415, 684] width 13 height 18
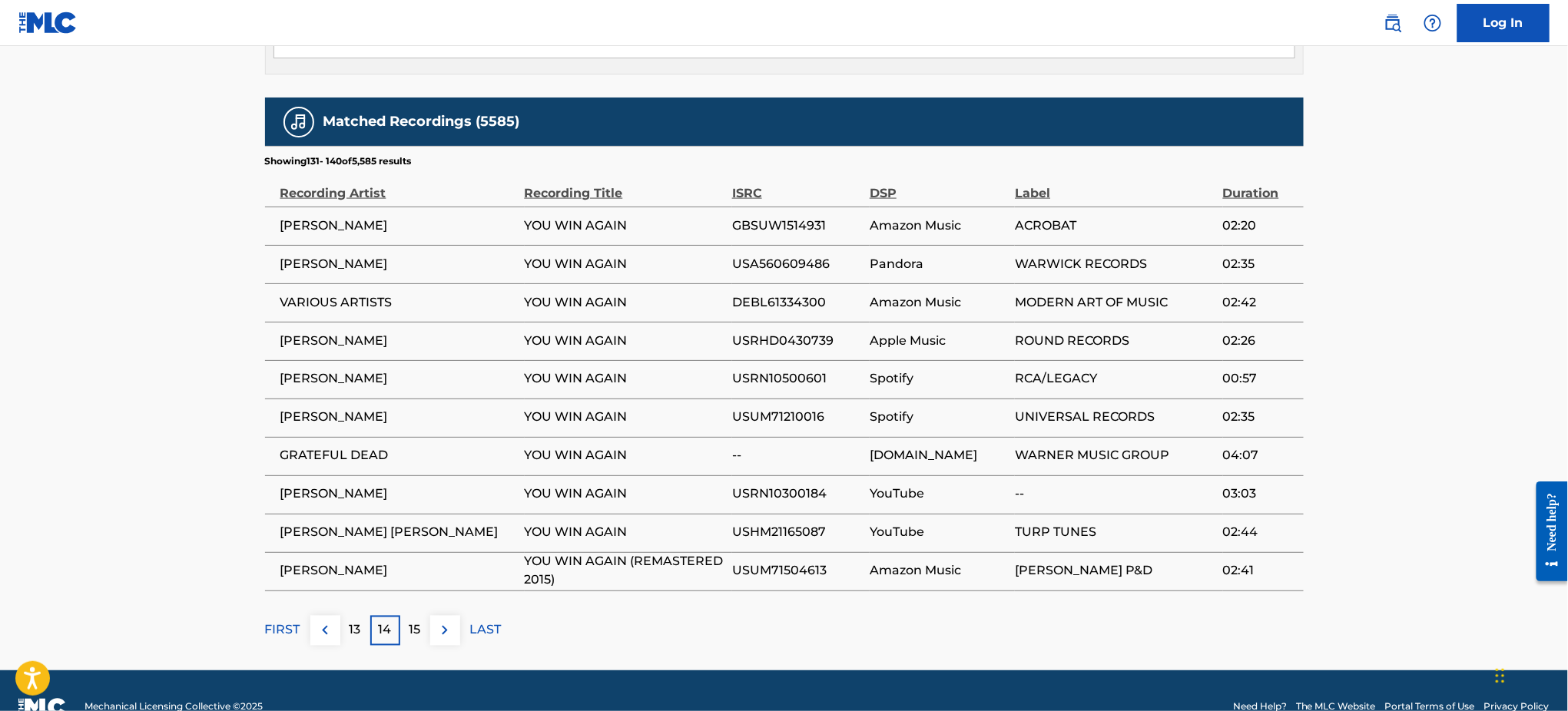
click at [416, 621] on p "15" at bounding box center [415, 630] width 12 height 18
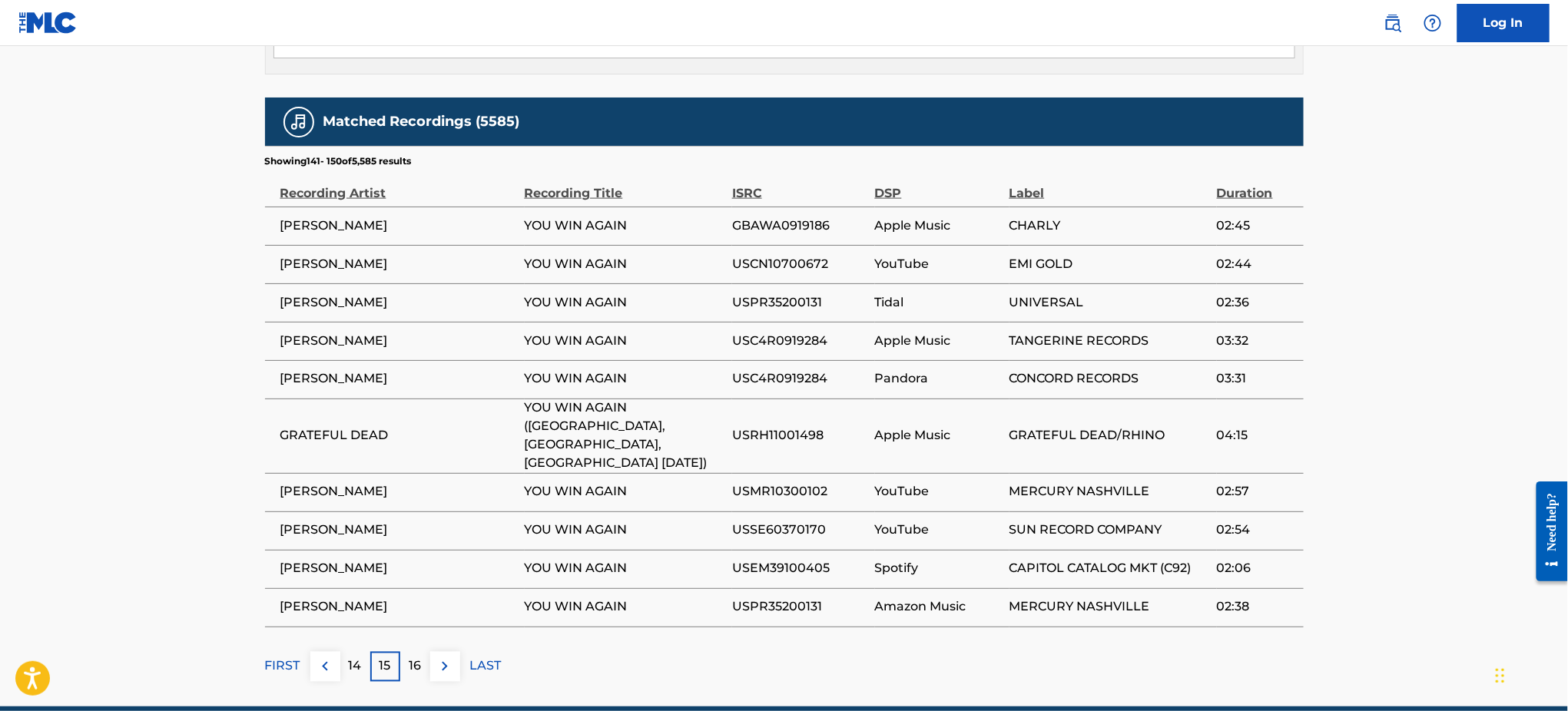
click at [415, 658] on p "16" at bounding box center [414, 667] width 12 height 18
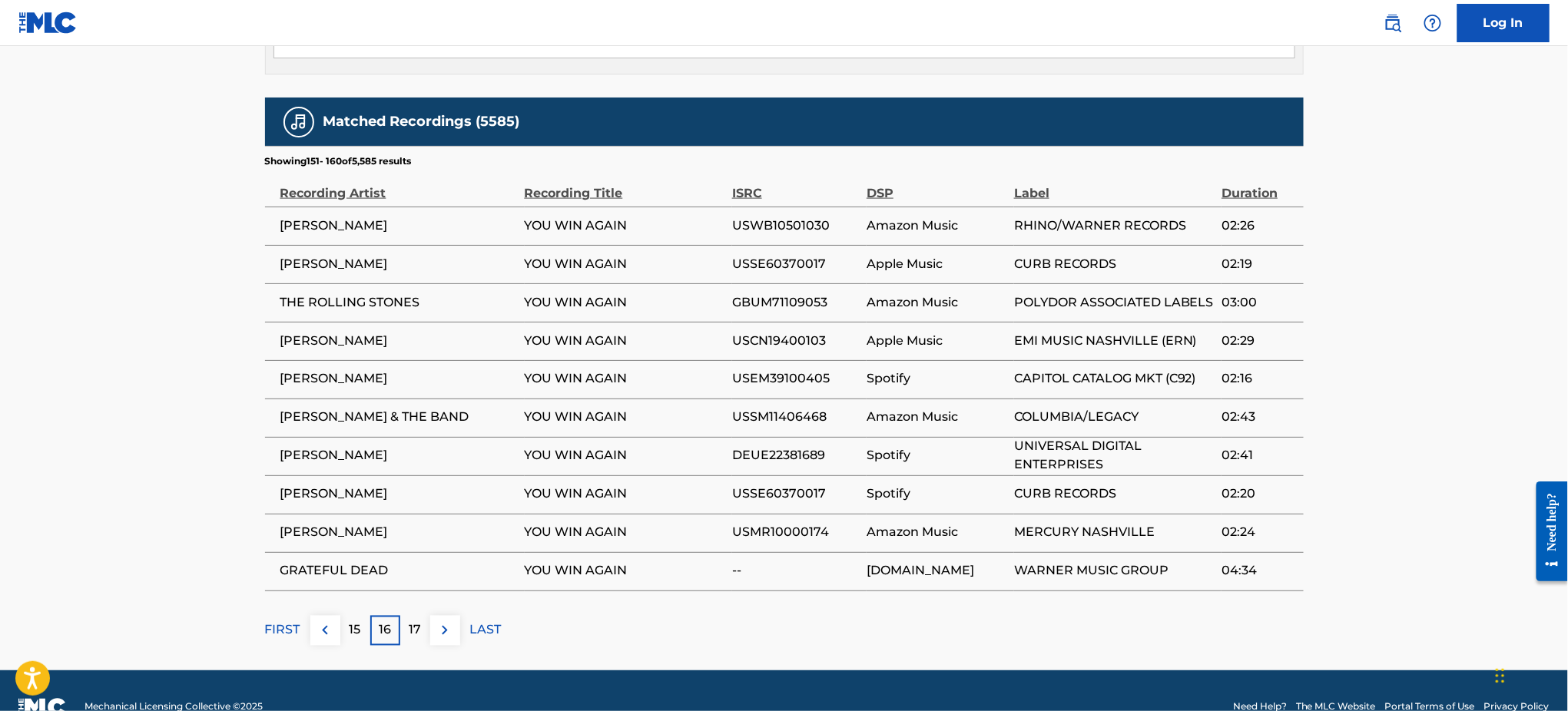
click at [415, 621] on p "17" at bounding box center [414, 630] width 12 height 18
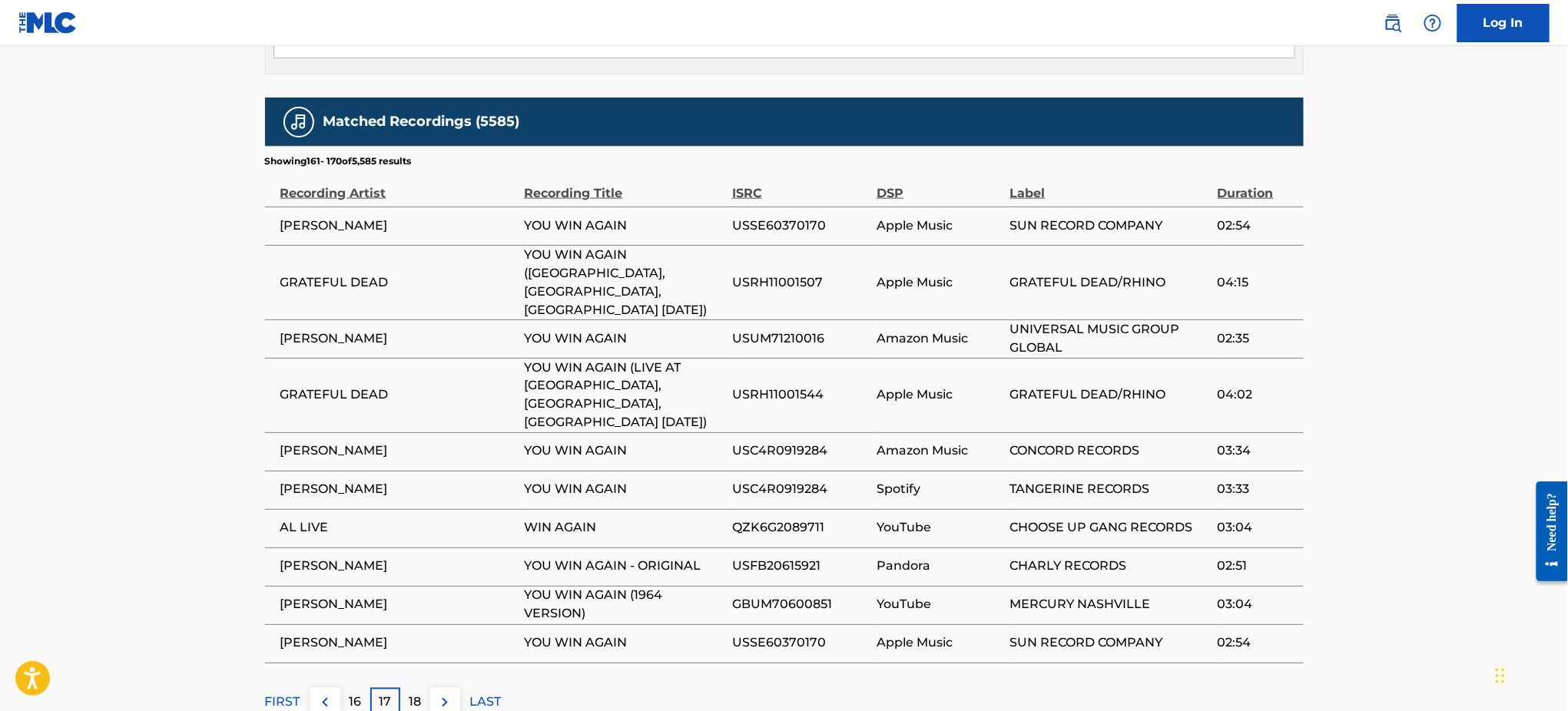
click at [415, 605] on div "Matched Recordings (5585) Showing 161 - 170 of 5,585 results Recording Artist R…" at bounding box center [784, 408] width 1038 height 621
click at [410, 667] on p "18" at bounding box center [414, 703] width 12 height 18
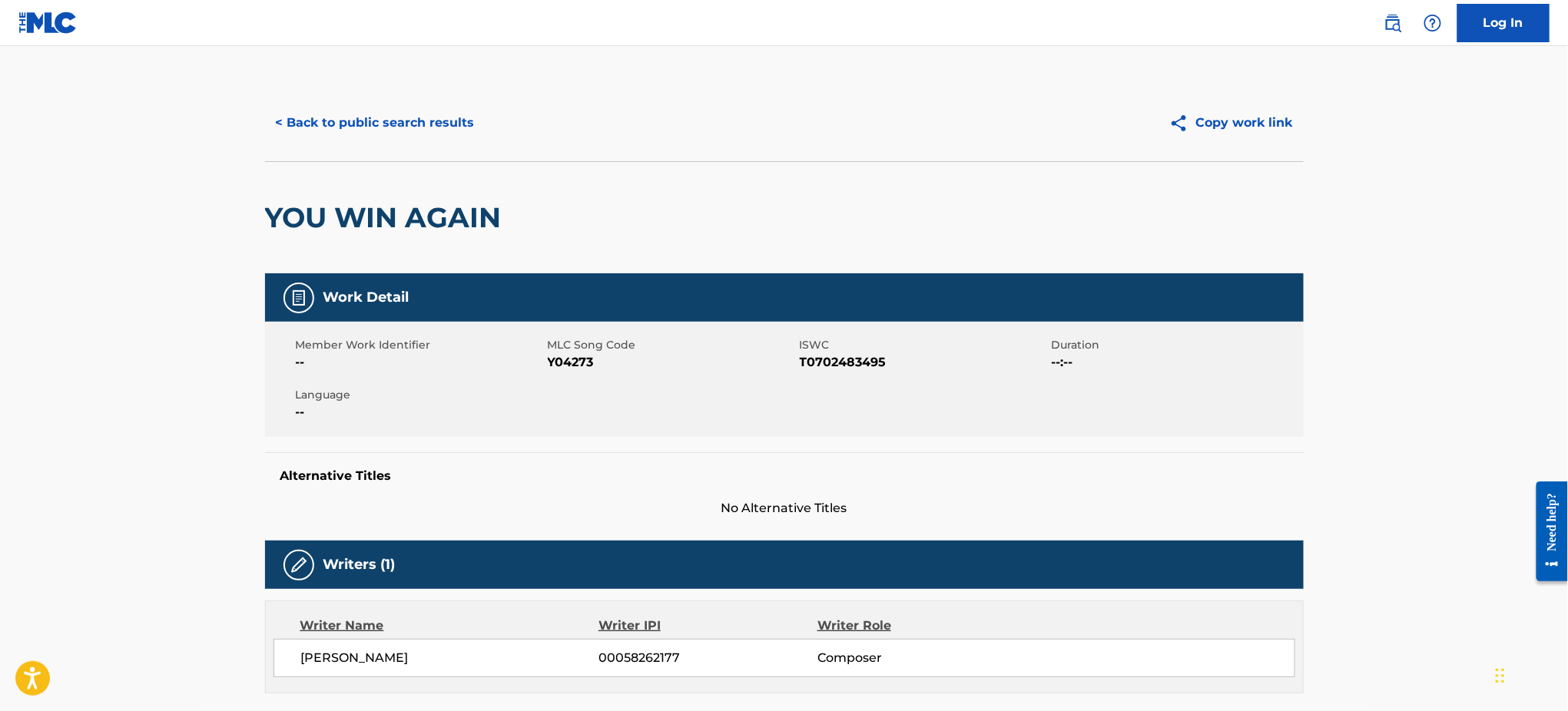
click at [298, 130] on button "< Back to public search results" at bounding box center [375, 122] width 220 height 39
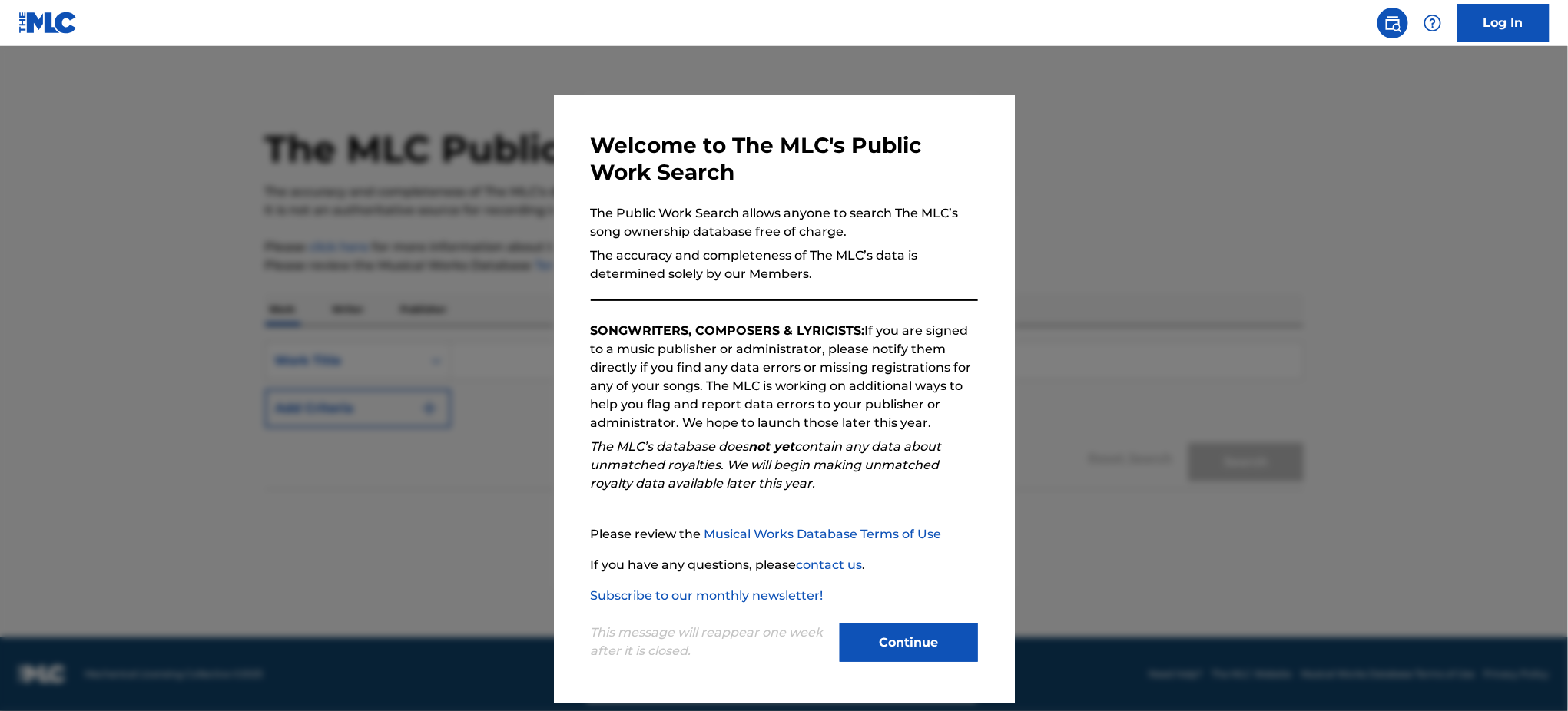
click at [1070, 263] on div at bounding box center [784, 401] width 1568 height 711
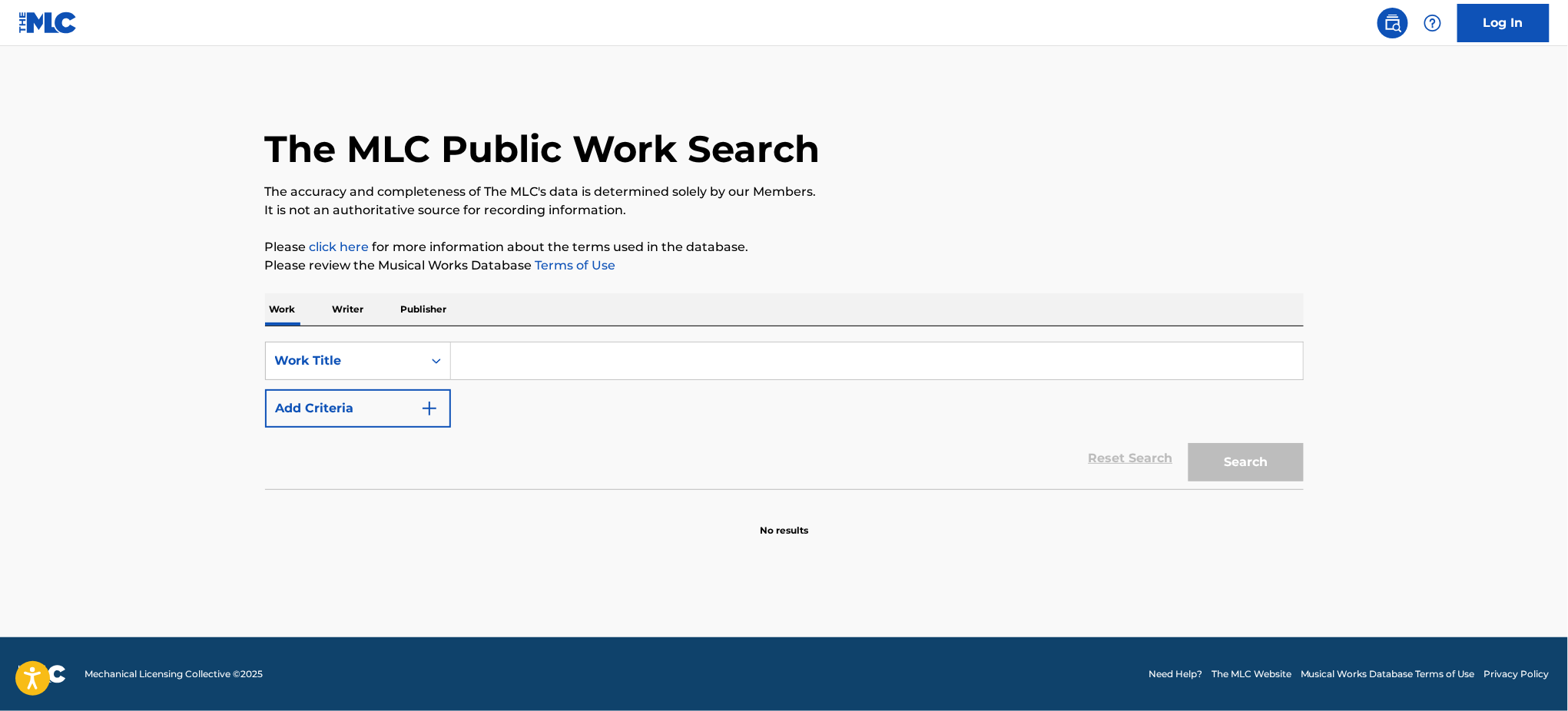
click at [534, 364] on input "Search Form" at bounding box center [877, 361] width 852 height 37
paste input "YOU WIN AGAIN [PERSON_NAME], [PERSON_NAME], [PERSON_NAME]"
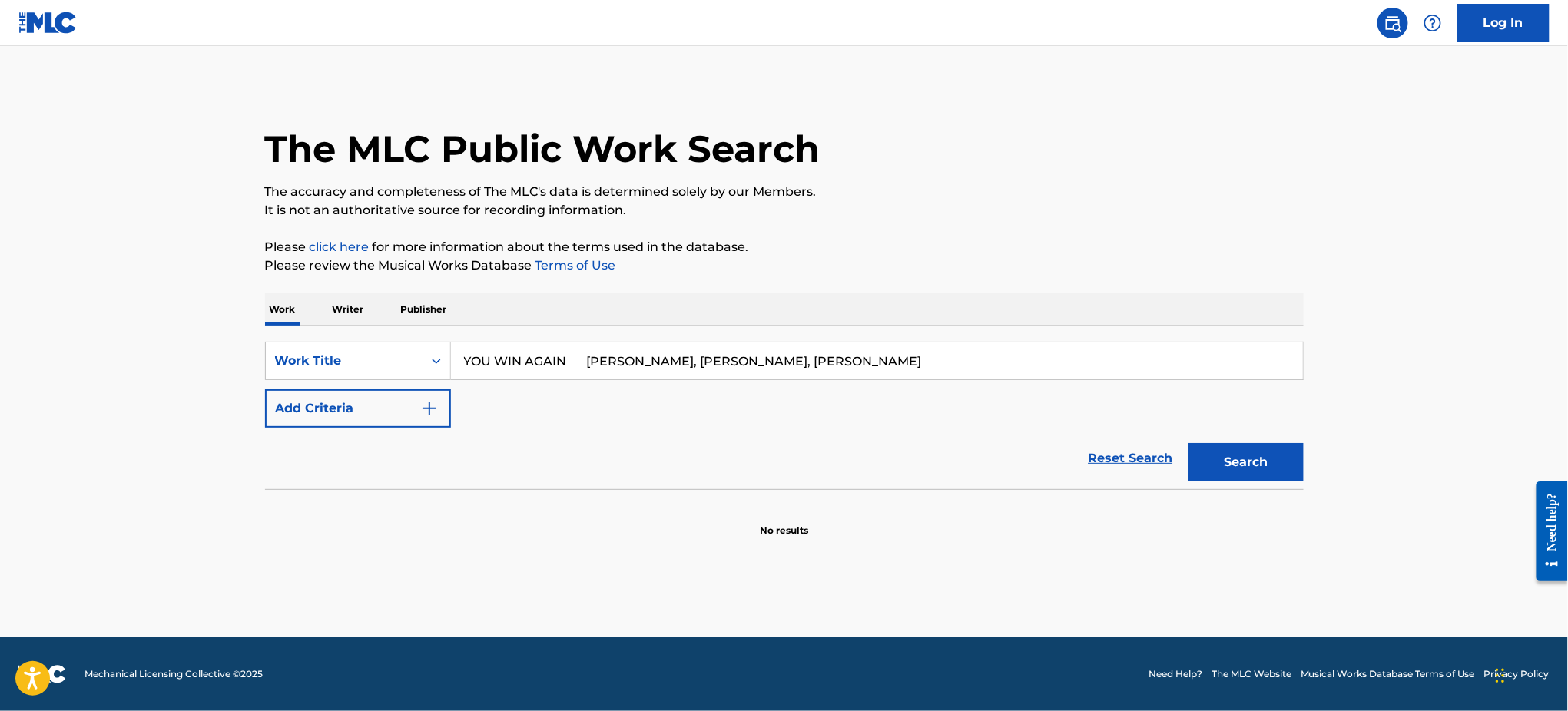
drag, startPoint x: 573, startPoint y: 358, endPoint x: 1064, endPoint y: 406, distance: 493.3
click at [1064, 406] on div "SearchWithCriteriaba329aa0-bc08-48bd-ae5e-f9ffc79d8d31 Work Title YOU WIN AGAIN…" at bounding box center [784, 385] width 1038 height 86
type input "YOU WIN AGAIN"
click at [981, 254] on p "Please click here for more information about the terms used in the database." at bounding box center [784, 247] width 1038 height 18
click at [385, 418] on button "Add Criteria" at bounding box center [358, 409] width 186 height 39
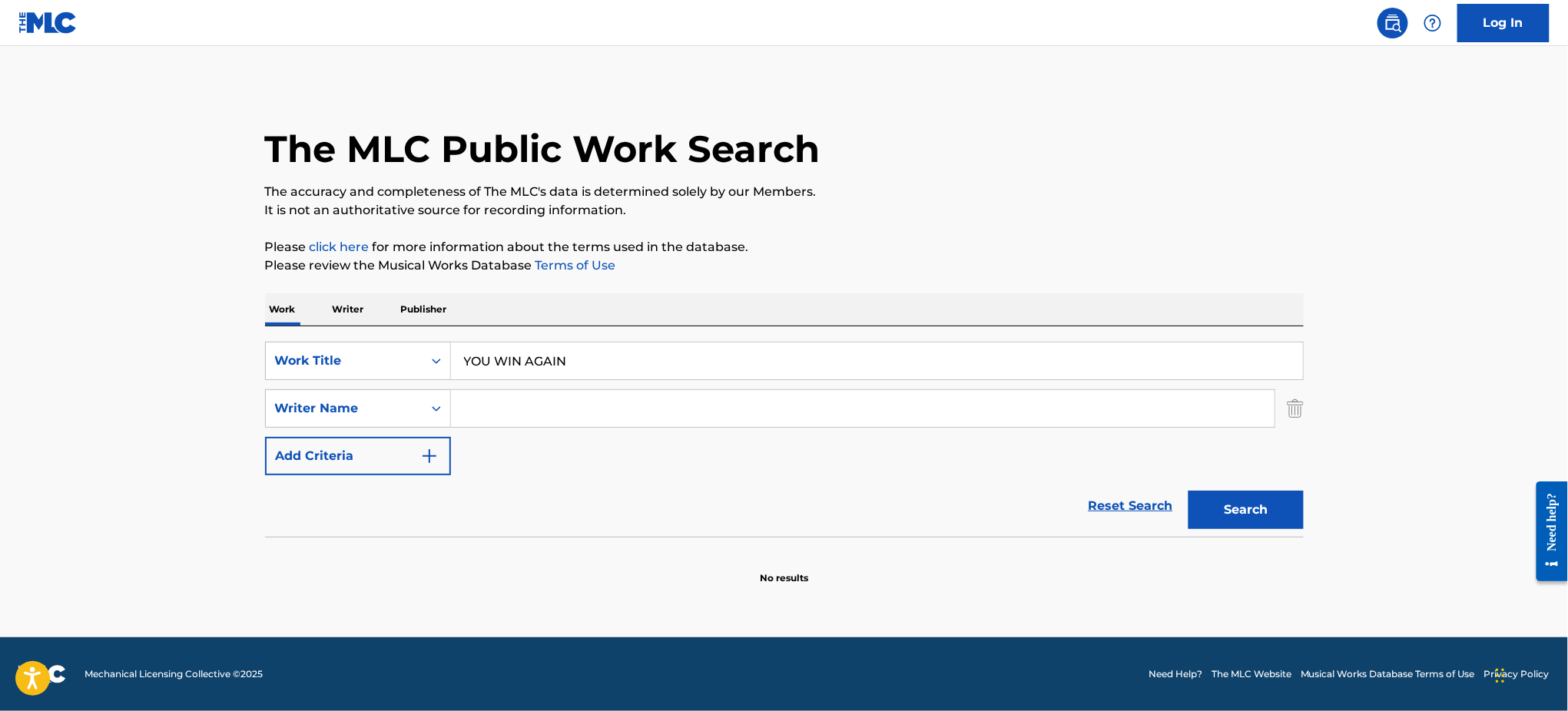
click at [551, 413] on input "Search Form" at bounding box center [862, 409] width 823 height 37
paste input "YOU WIN AGAIN [PERSON_NAME], [PERSON_NAME], [PERSON_NAME]"
drag, startPoint x: 885, startPoint y: 404, endPoint x: 165, endPoint y: 404, distance: 720.0
click at [0, 452] on main "The MLC Public Work Search The accuracy and completeness of The MLC's data is d…" at bounding box center [784, 341] width 1568 height 591
type input "[PERSON_NAME]"
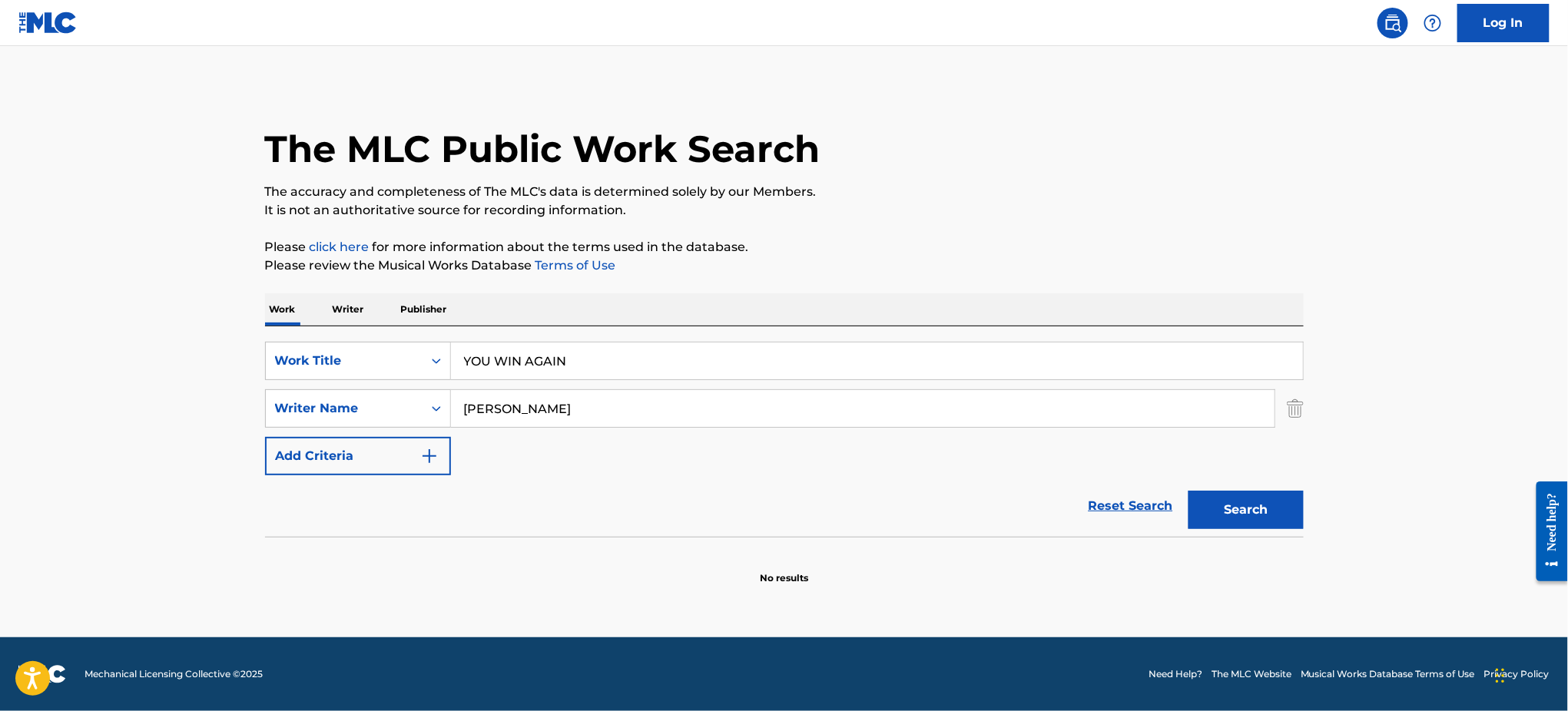
click at [1188, 491] on button "Search" at bounding box center [1246, 510] width 115 height 39
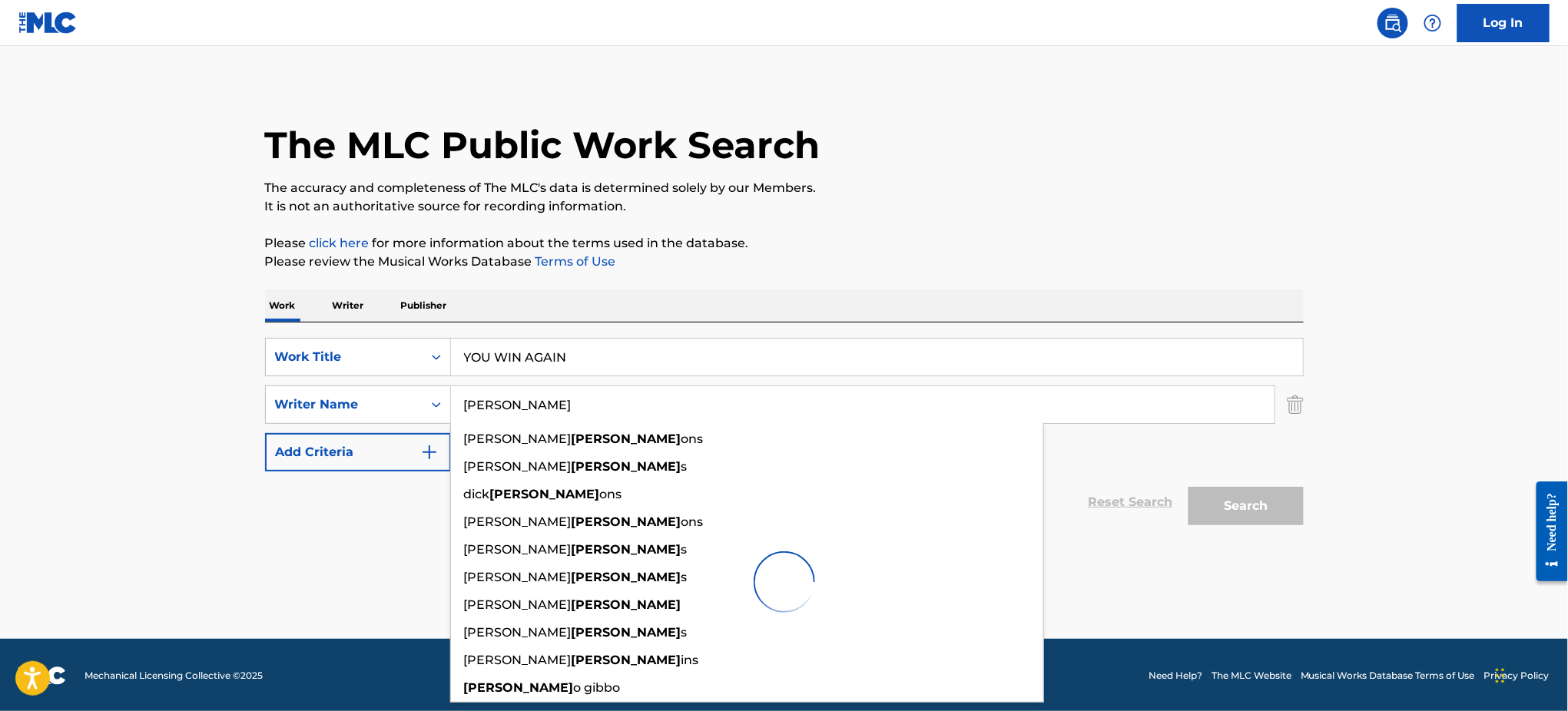
scroll to position [5, 0]
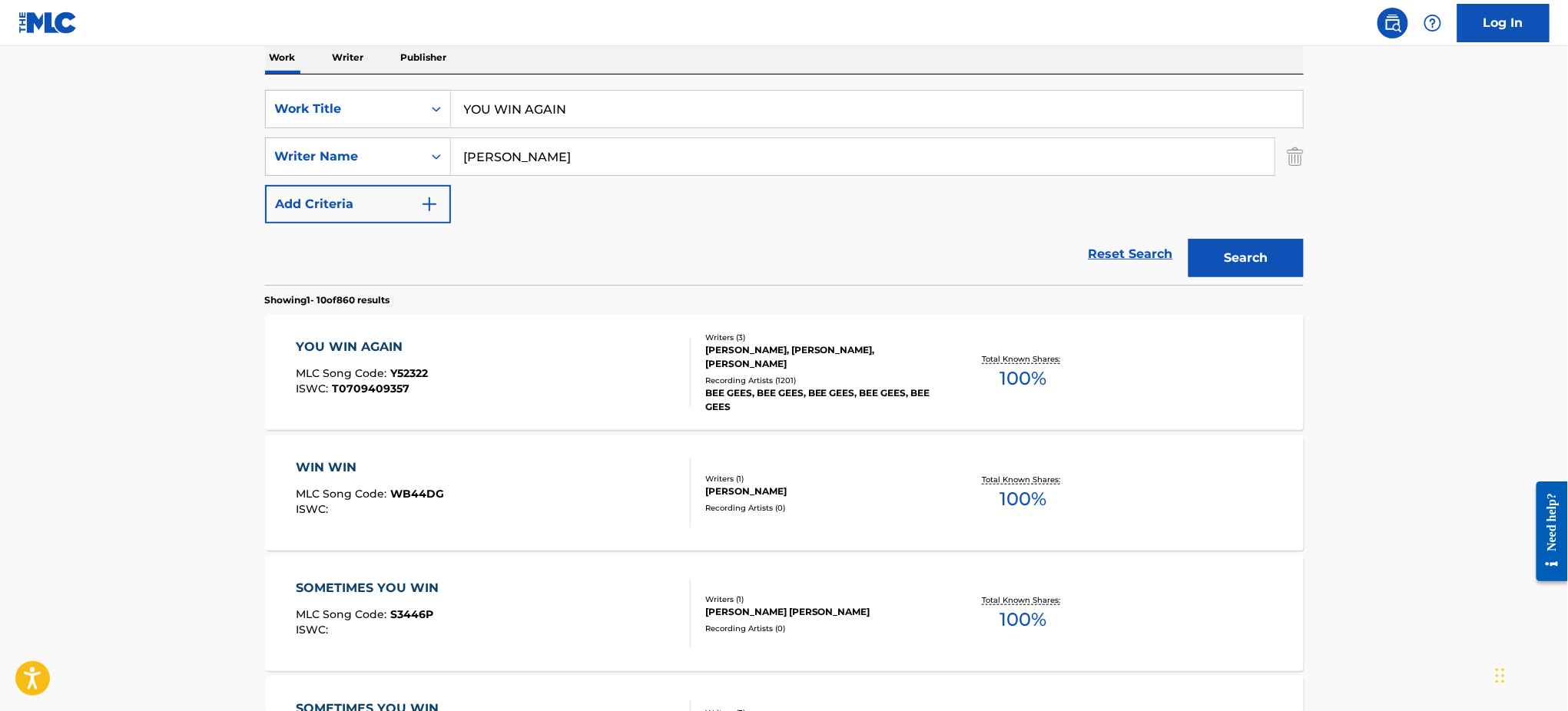
scroll to position [312, 0]
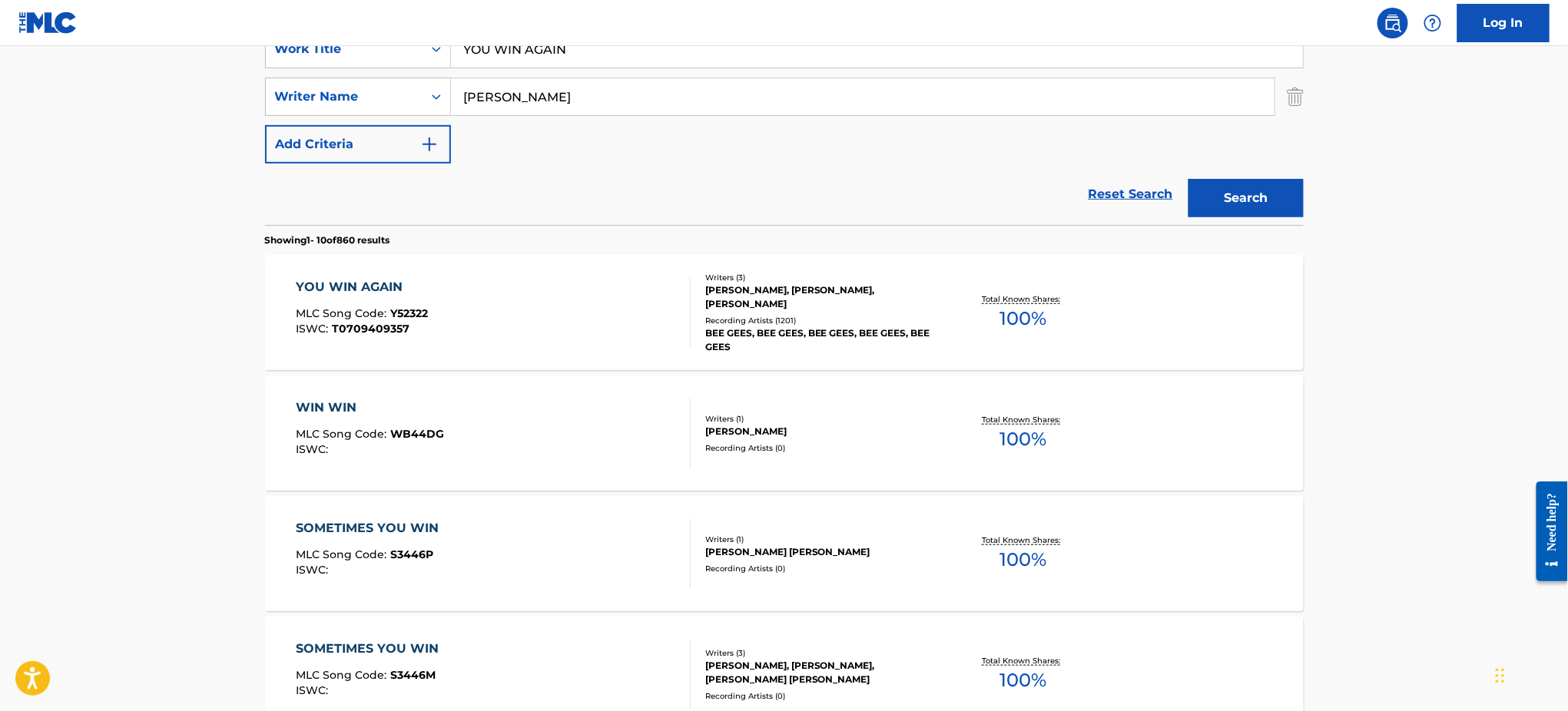
click at [539, 287] on div "YOU WIN AGAIN MLC Song Code : Y52322 ISWC : T0709409357" at bounding box center [493, 312] width 395 height 69
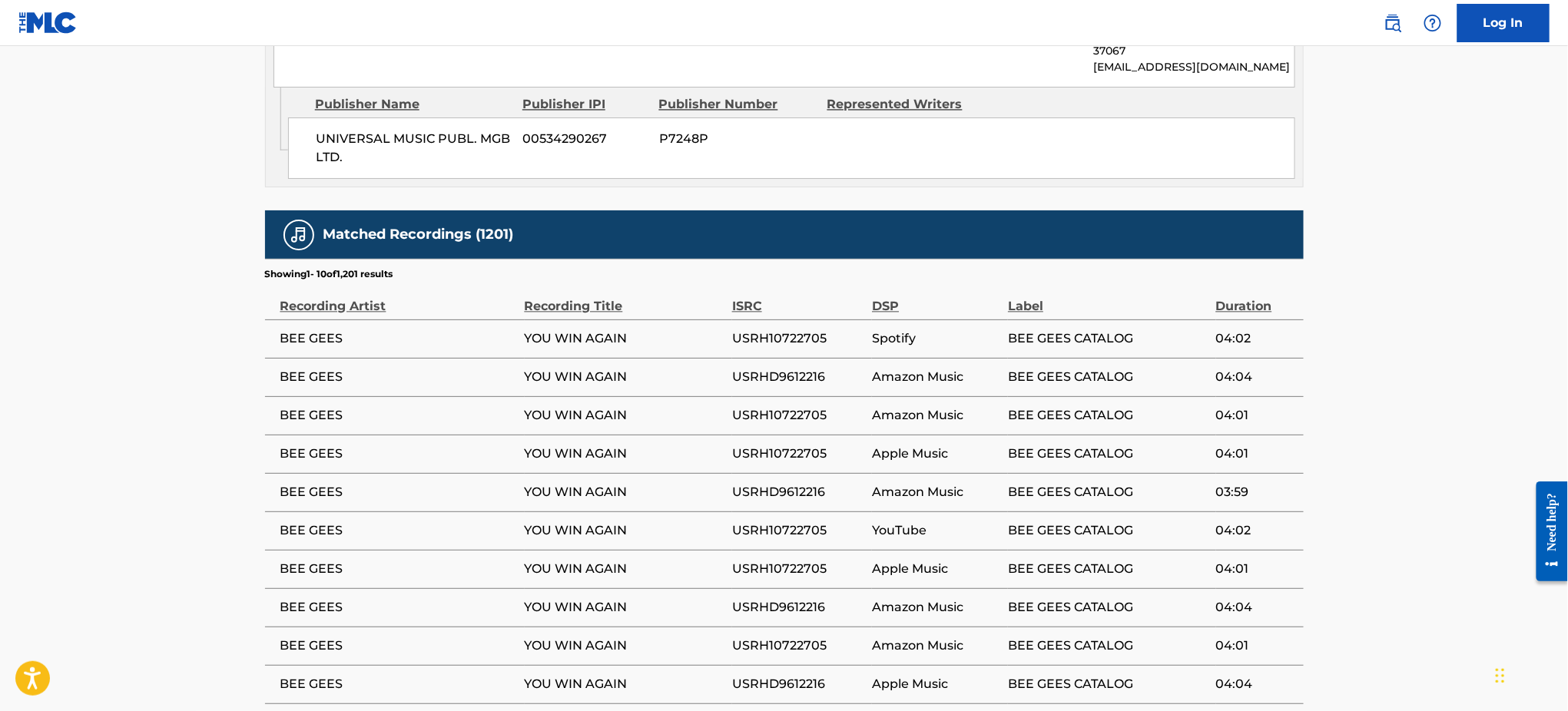
scroll to position [1483, 0]
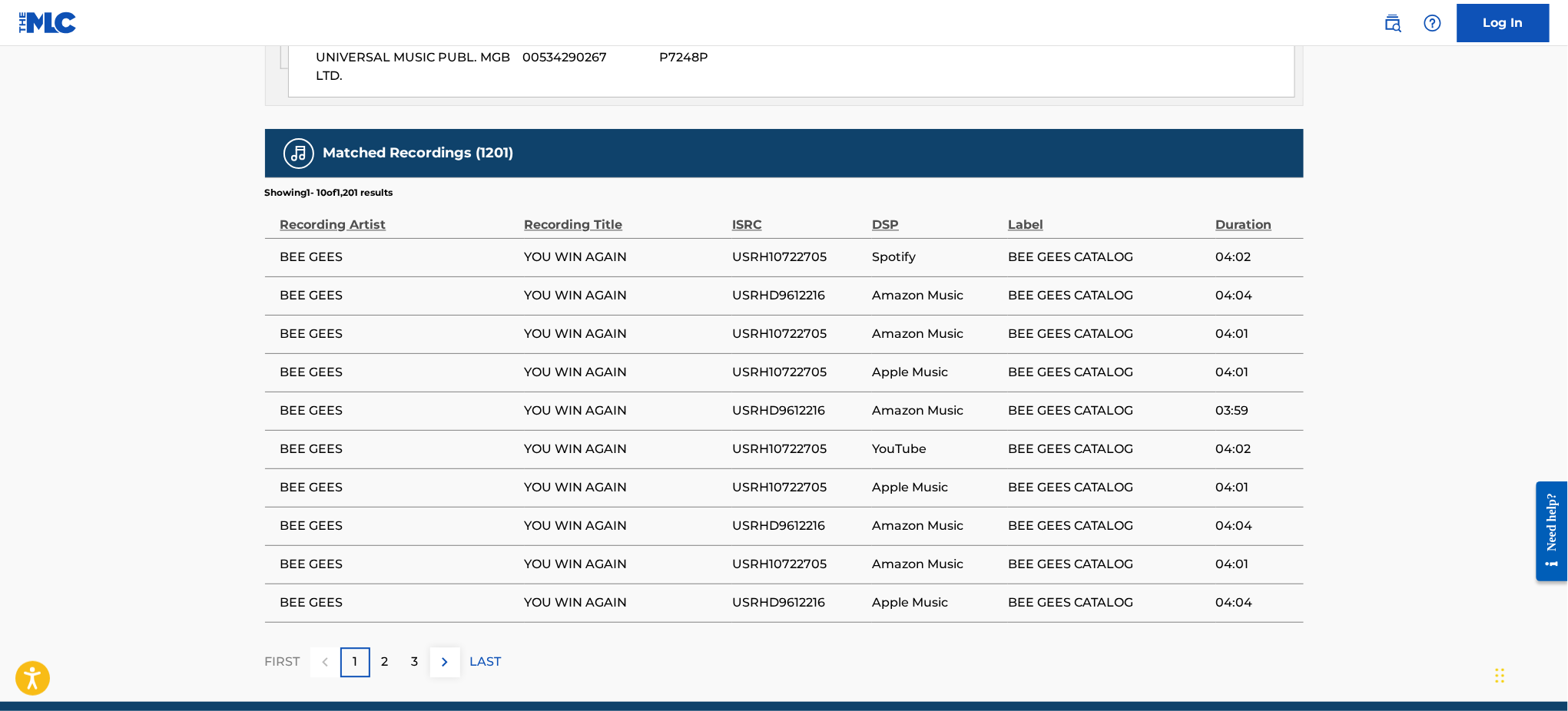
click at [385, 647] on div "2" at bounding box center [385, 662] width 30 height 30
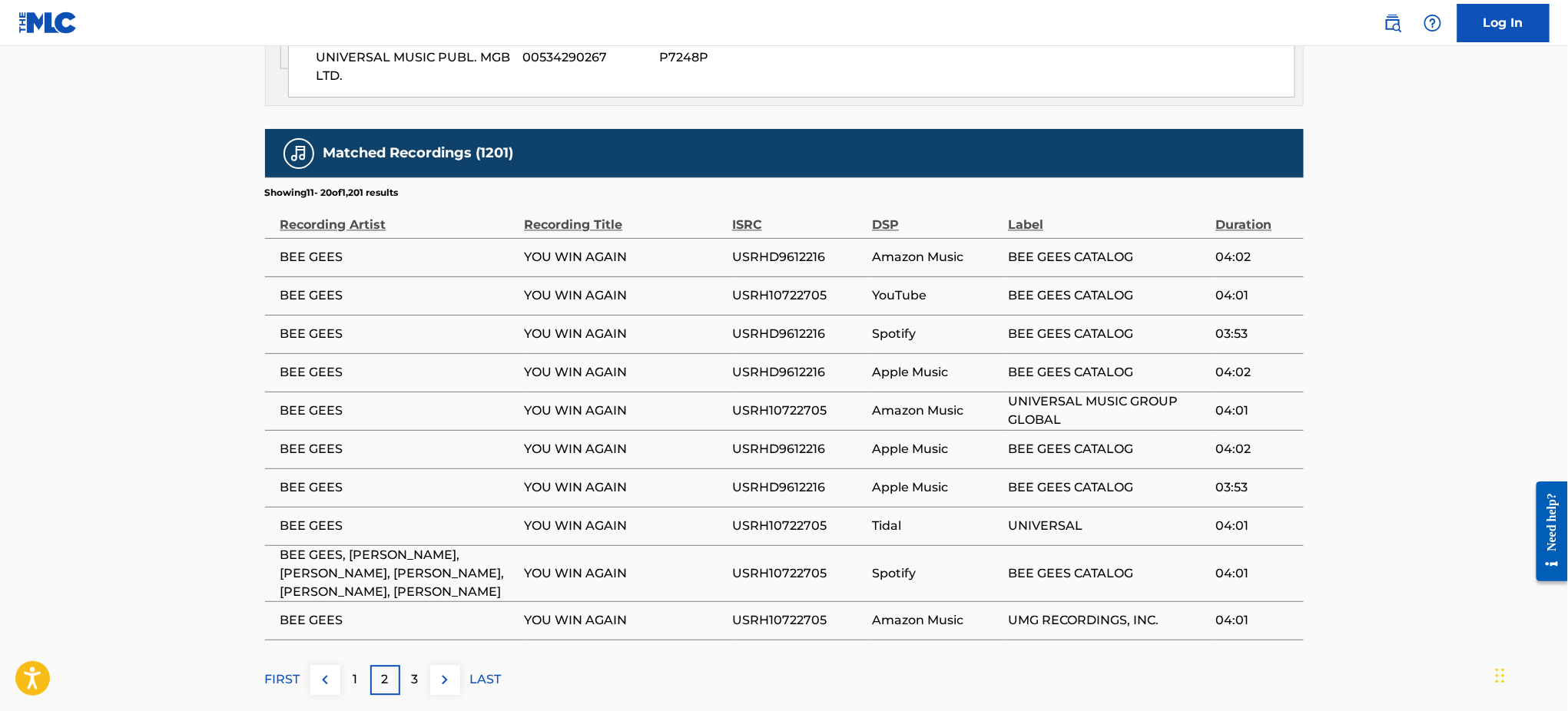
click at [419, 665] on div "3" at bounding box center [415, 680] width 30 height 30
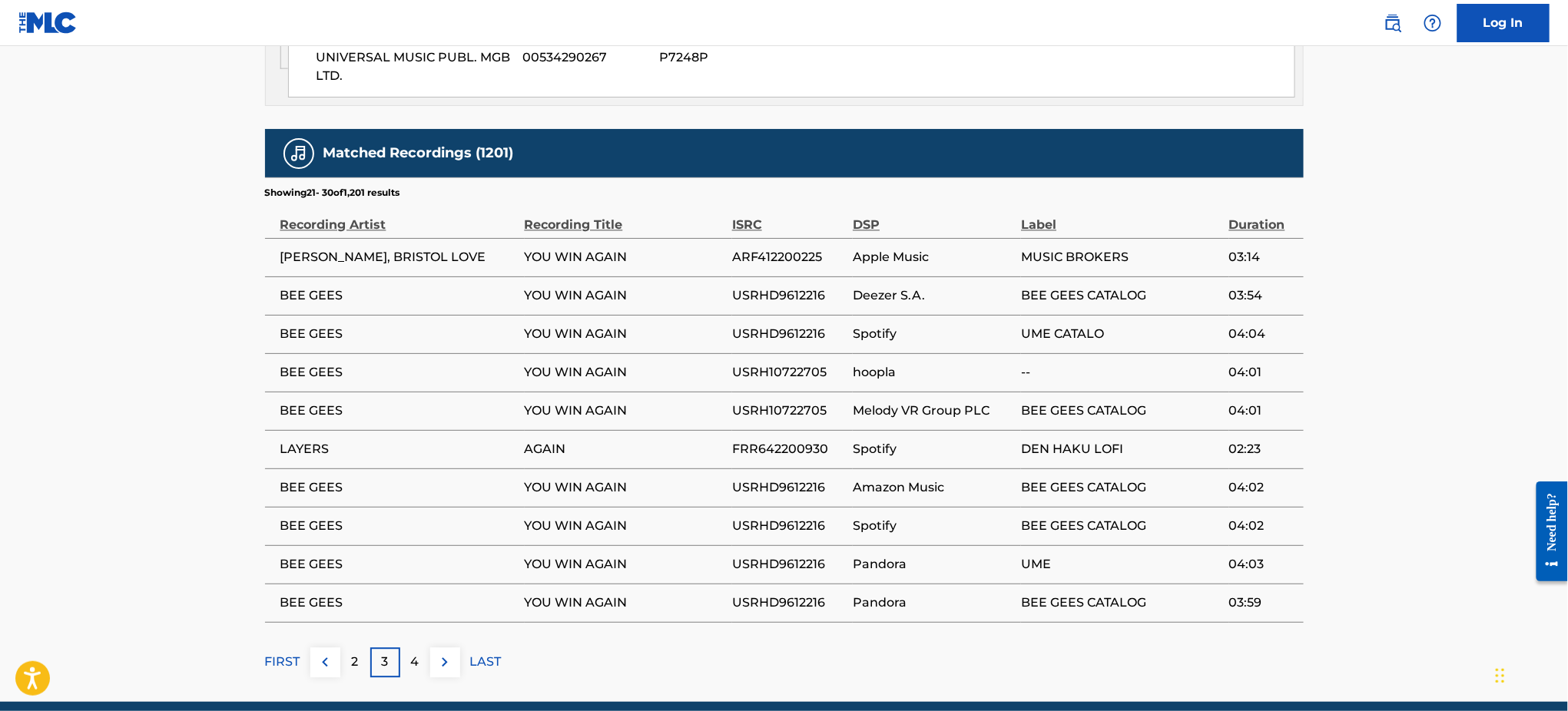
click at [419, 653] on p "4" at bounding box center [415, 662] width 8 height 18
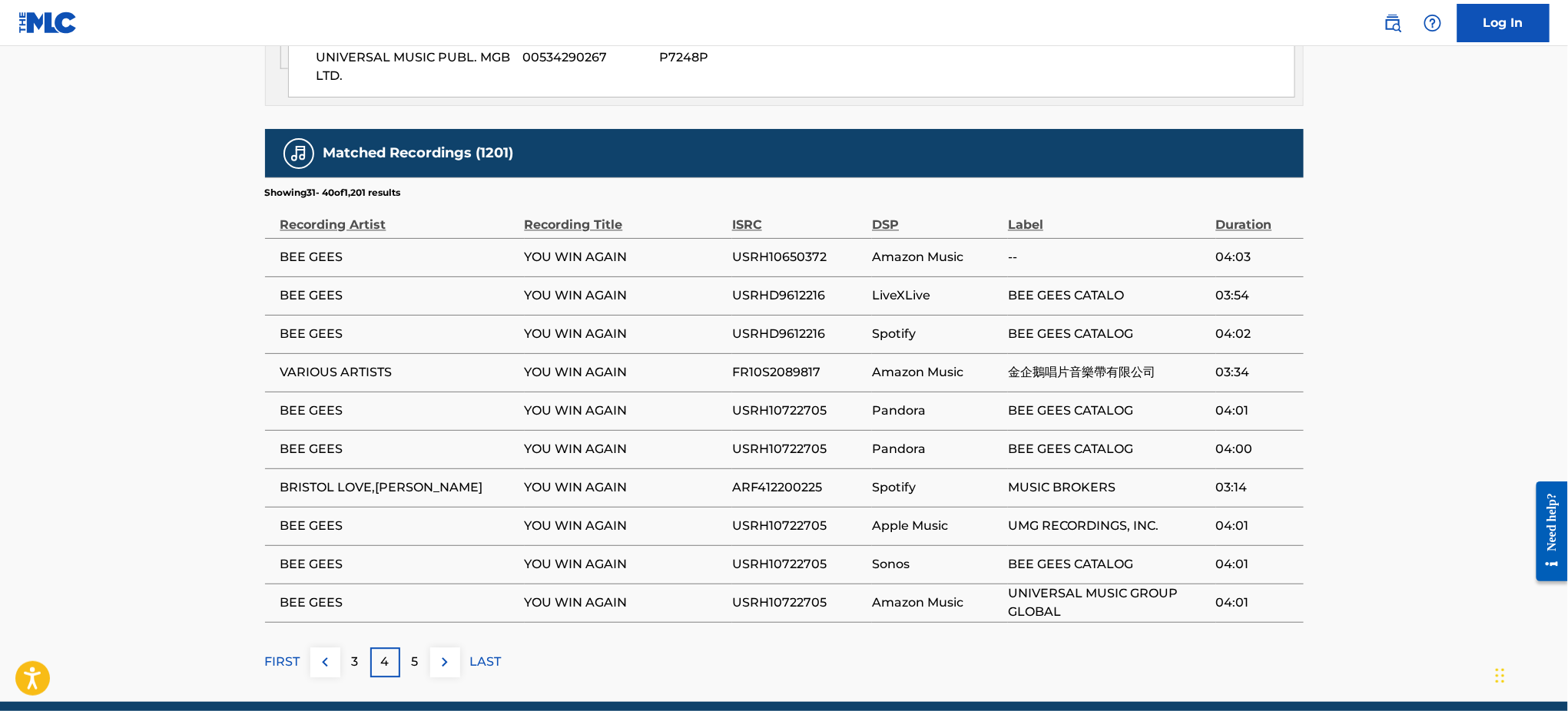
click at [419, 647] on div "5" at bounding box center [415, 662] width 30 height 30
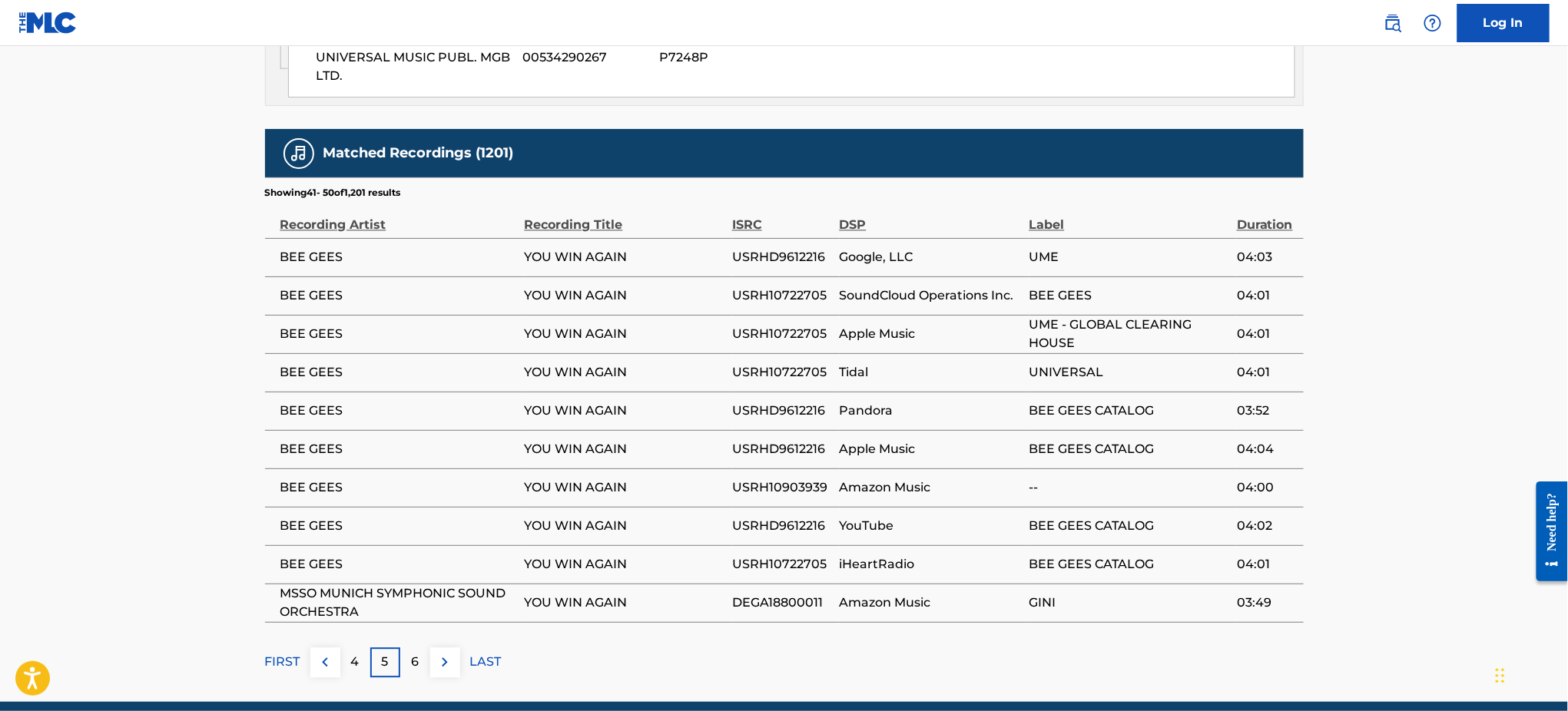
click at [419, 653] on p "6" at bounding box center [414, 662] width 7 height 18
